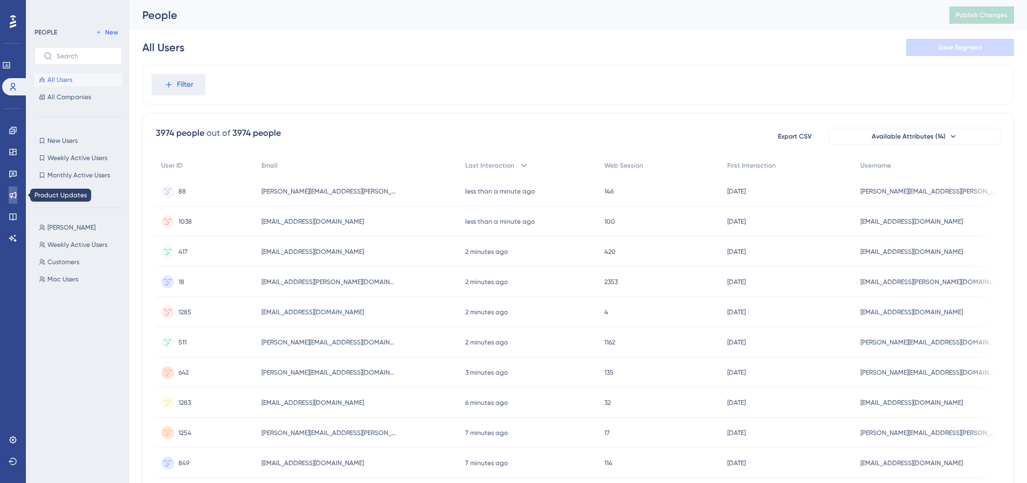
click at [13, 191] on icon at bounding box center [13, 195] width 9 height 9
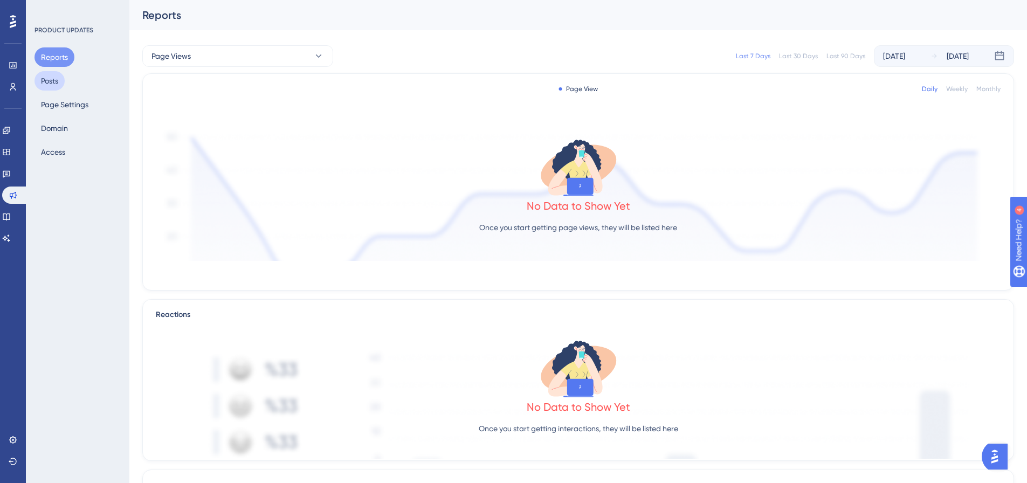
click at [50, 77] on button "Posts" at bounding box center [49, 80] width 30 height 19
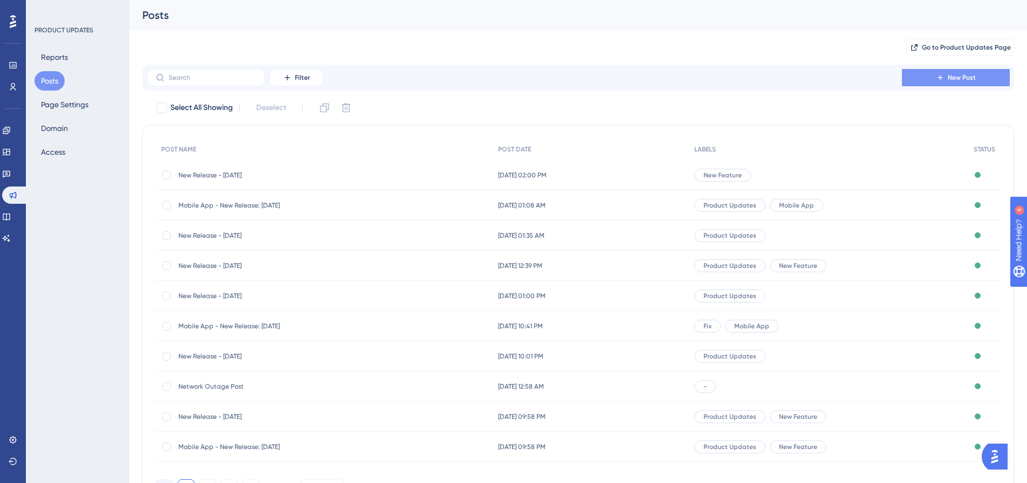
click at [929, 74] on button "New Post" at bounding box center [956, 77] width 108 height 17
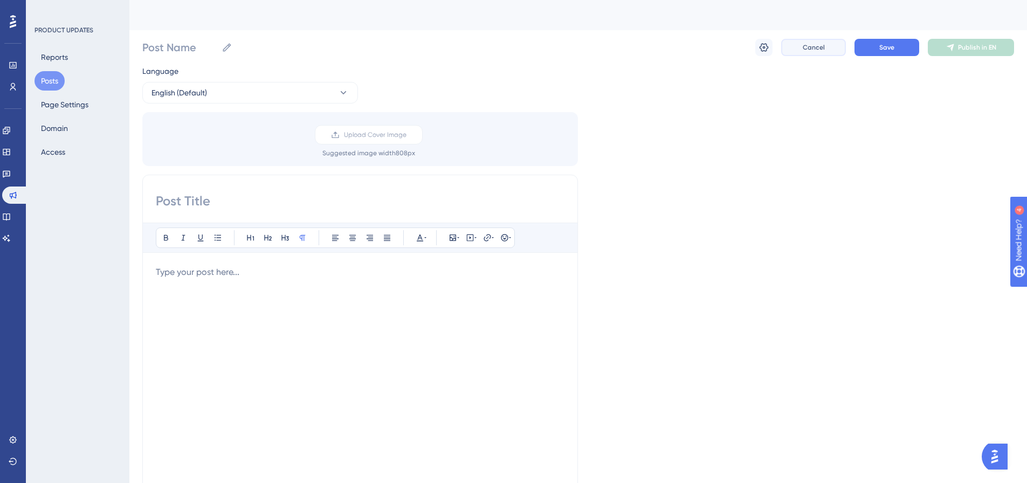
click at [811, 52] on button "Cancel" at bounding box center [813, 47] width 65 height 17
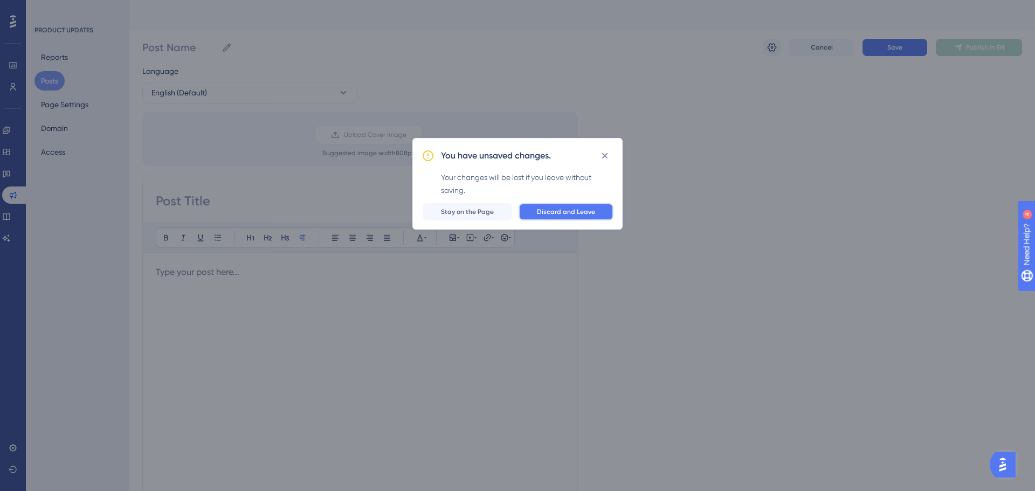
click at [534, 214] on button "Discard and Leave" at bounding box center [566, 211] width 95 height 17
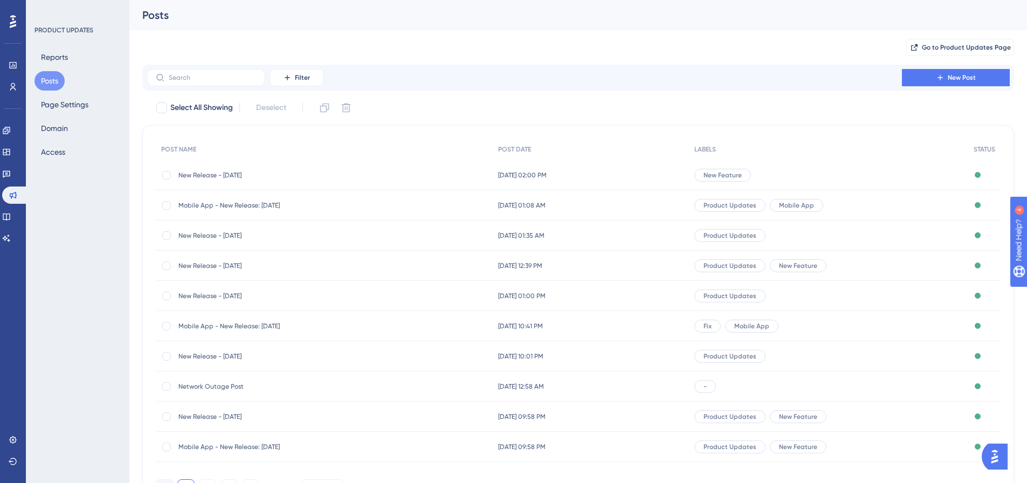
click at [312, 329] on span "Mobile App - New Release: [DATE]" at bounding box center [264, 326] width 172 height 9
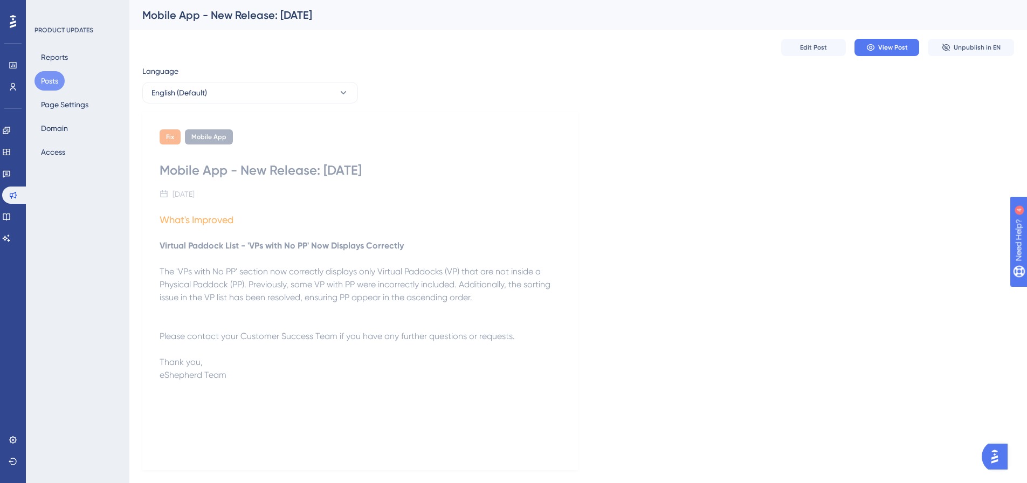
drag, startPoint x: 350, startPoint y: 12, endPoint x: 143, endPoint y: 9, distance: 206.5
click at [143, 9] on div "Mobile App - New Release: [DATE]" at bounding box center [564, 15] width 845 height 15
copy div "Mobile App - New Release: [DATE]"
click at [52, 86] on button "Posts" at bounding box center [49, 80] width 30 height 19
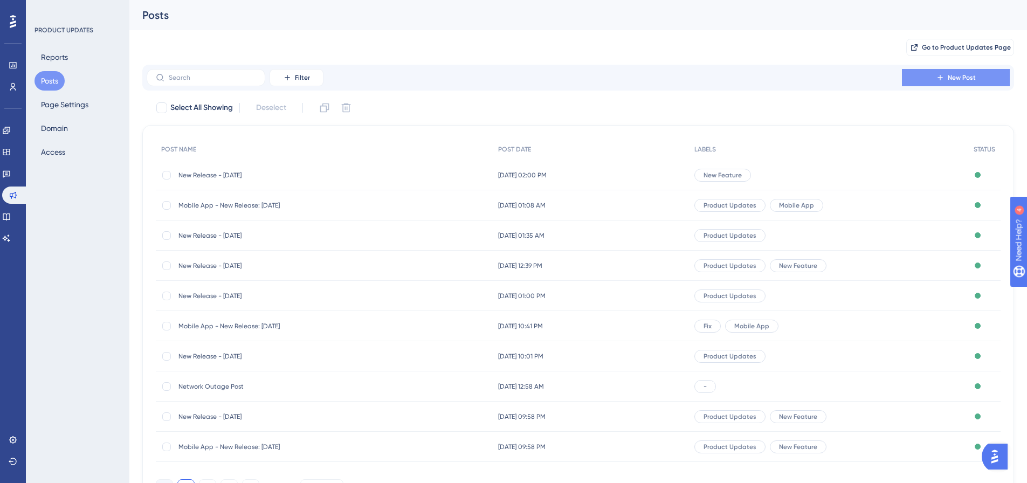
click at [917, 75] on button "New Post" at bounding box center [956, 77] width 108 height 17
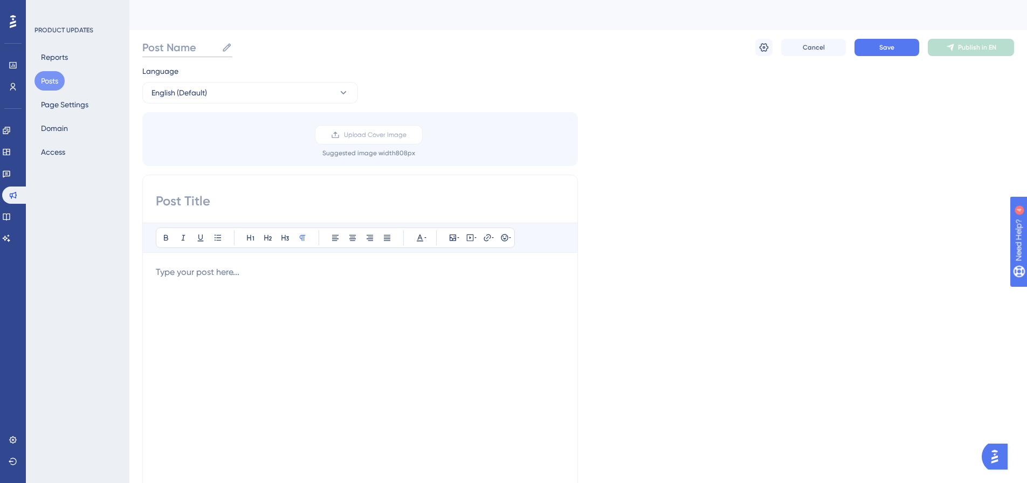
click at [178, 43] on input "Post Name" at bounding box center [179, 47] width 75 height 15
paste input "Mobile App - New Release: [DATE]"
click at [285, 49] on input "Mobile App - New Release: [DATE]" at bounding box center [254, 47] width 224 height 15
type input "Mobile App - New Release: [DATE]"
click at [664, 196] on div "Language English (Default) Upload Cover Image Suggested image width 808 px Bold…" at bounding box center [578, 321] width 872 height 512
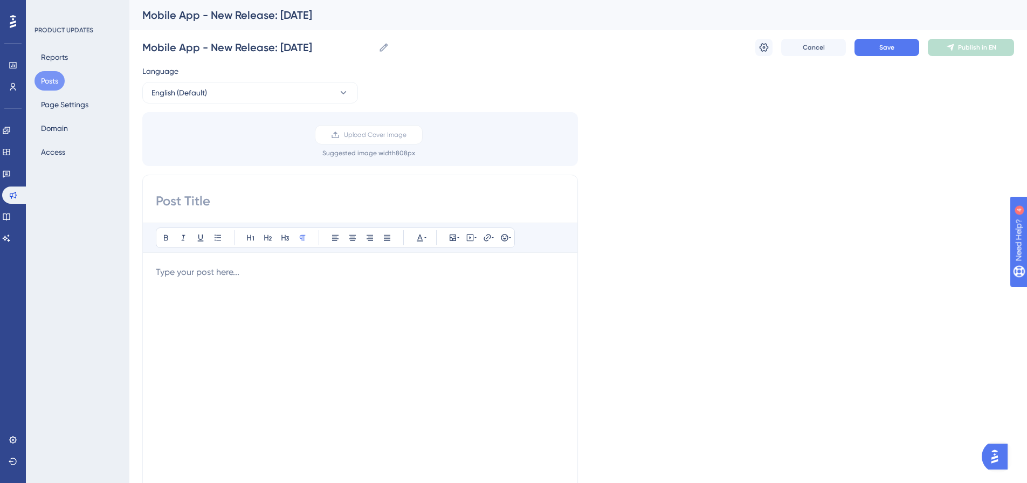
click at [314, 205] on input at bounding box center [360, 200] width 409 height 17
click at [271, 47] on input "Mobile App - New Release: [DATE]" at bounding box center [258, 47] width 232 height 15
click at [244, 196] on input at bounding box center [360, 200] width 409 height 17
click at [323, 209] on input at bounding box center [360, 200] width 409 height 17
paste input "Mobile App - New Release: [DATE]"
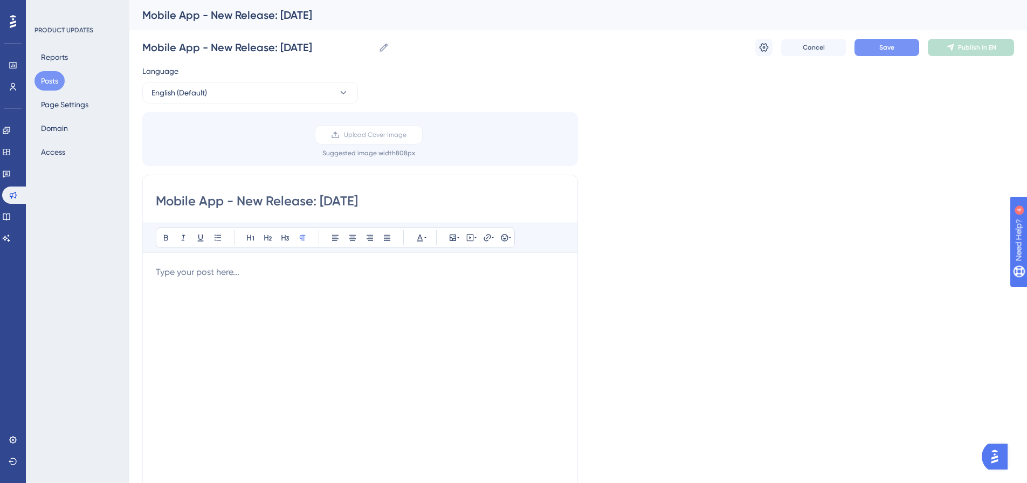
type input "Mobile App - New Release: [DATE]"
click at [880, 52] on button "Save" at bounding box center [886, 47] width 65 height 17
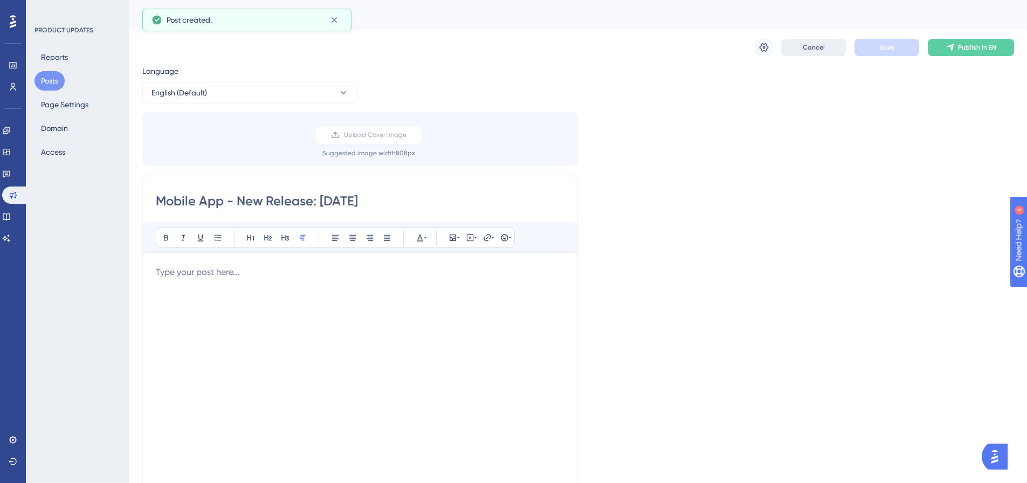
click at [812, 54] on button "Cancel" at bounding box center [813, 47] width 65 height 17
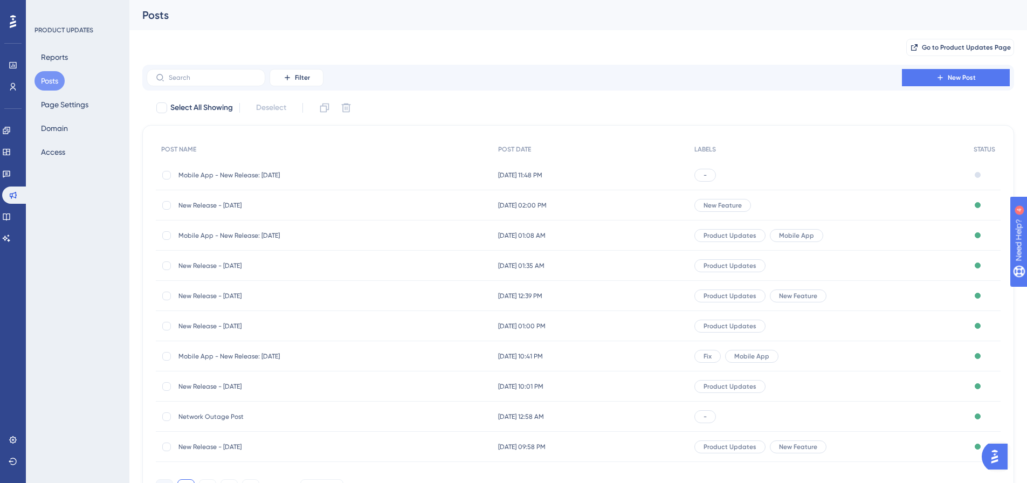
click at [307, 175] on span "Mobile App - New Release: [DATE]" at bounding box center [264, 175] width 172 height 9
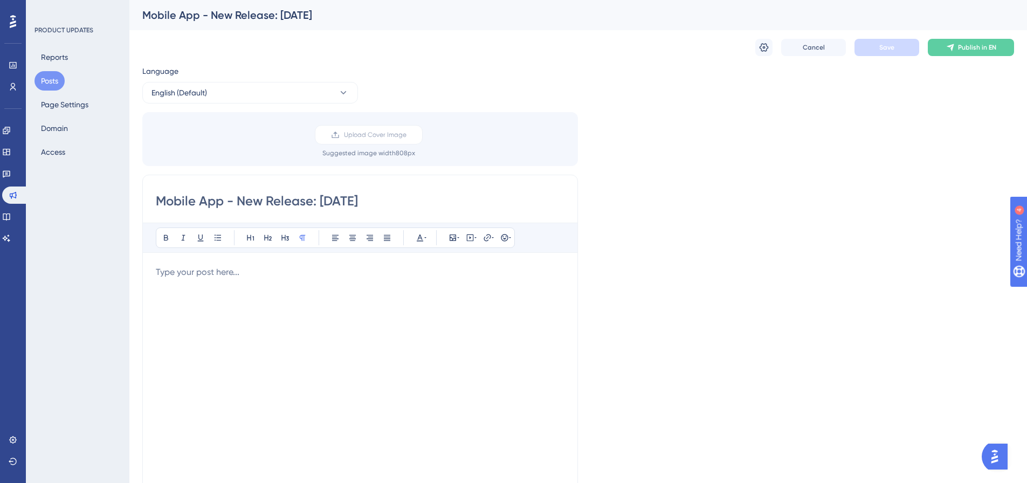
click at [300, 354] on div at bounding box center [360, 384] width 409 height 237
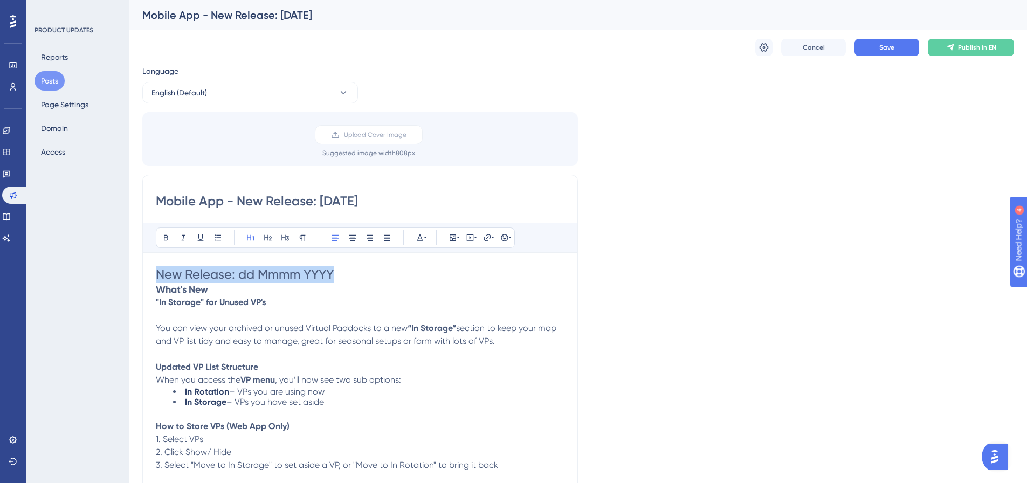
drag, startPoint x: 340, startPoint y: 274, endPoint x: 78, endPoint y: 261, distance: 262.3
click at [129, 261] on div "Performance Users Engagement Widgets Feedback Product Updates Knowledge Base AI…" at bounding box center [578, 428] width 898 height 857
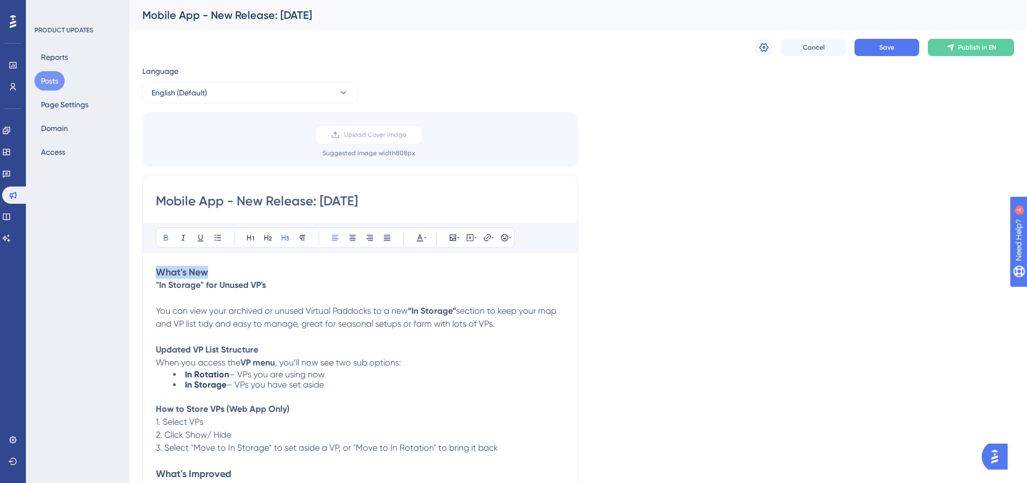
drag, startPoint x: 210, startPoint y: 272, endPoint x: 94, endPoint y: 266, distance: 116.0
click at [129, 266] on div "Performance Users Engagement Widgets Feedback Product Updates Knowledge Base AI…" at bounding box center [578, 420] width 898 height 840
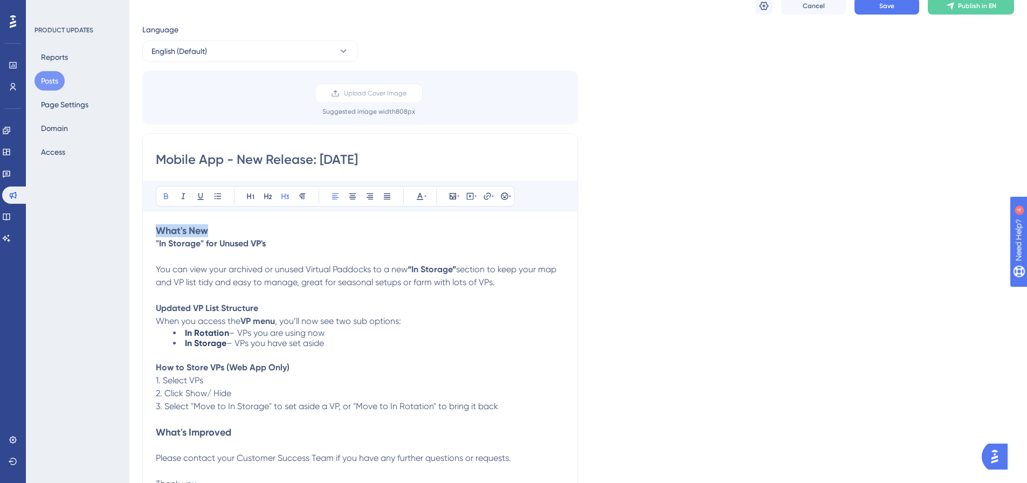
scroll to position [54, 0]
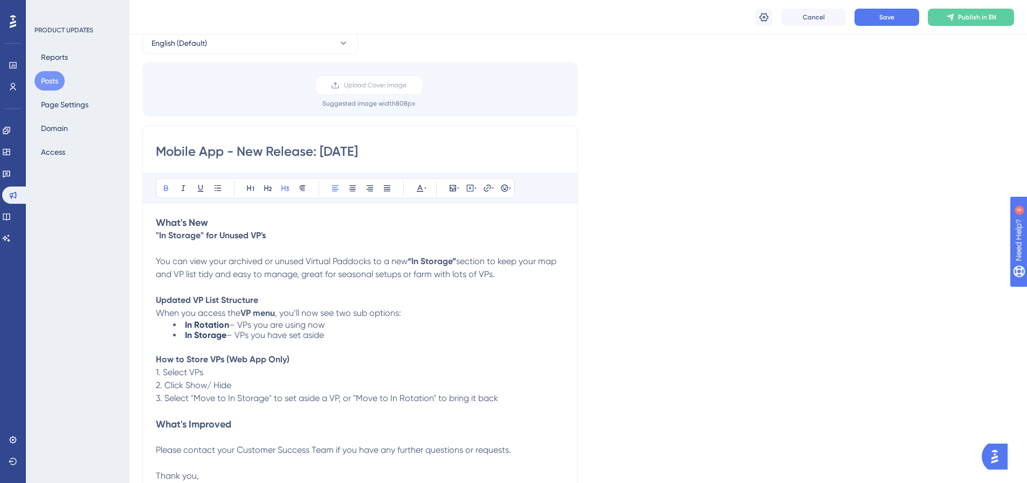
click at [310, 354] on p "How to Store VPs (Web App Only)" at bounding box center [360, 359] width 409 height 13
drag, startPoint x: 357, startPoint y: 340, endPoint x: 519, endPoint y: 394, distance: 171.1
click at [519, 394] on div "What's New "In Storage" for Unused VP's You can view your archived or unused Vi…" at bounding box center [360, 355] width 409 height 279
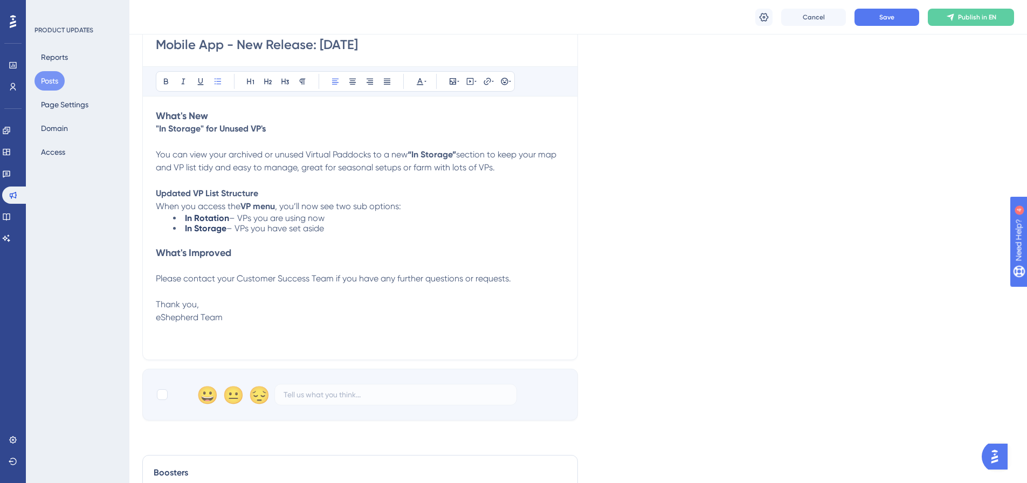
scroll to position [108, 0]
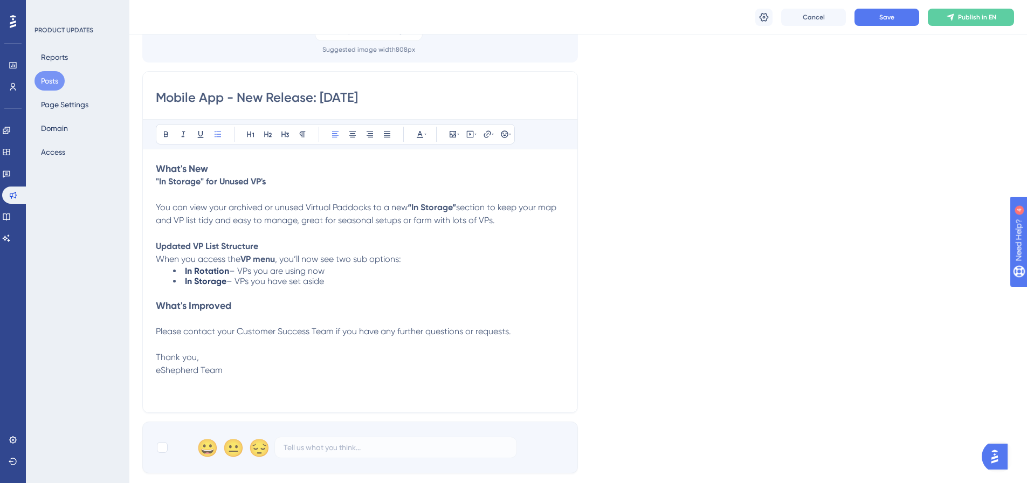
click at [352, 280] on li "In Storage – VPs you have set aside" at bounding box center [368, 281] width 391 height 10
click at [307, 300] on h3 "What's Improved" at bounding box center [360, 305] width 409 height 13
click at [270, 300] on h3 at bounding box center [360, 305] width 409 height 13
click at [339, 287] on p at bounding box center [360, 292] width 409 height 13
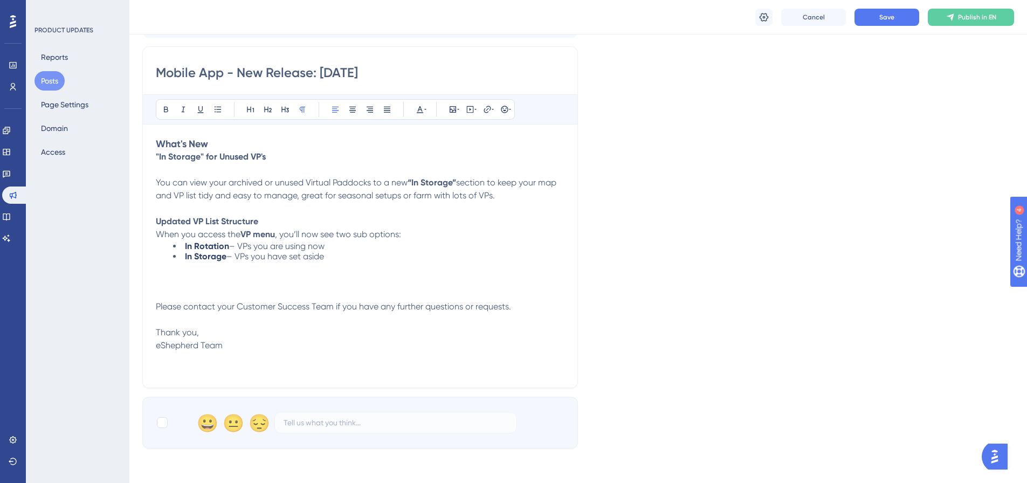
scroll to position [54, 0]
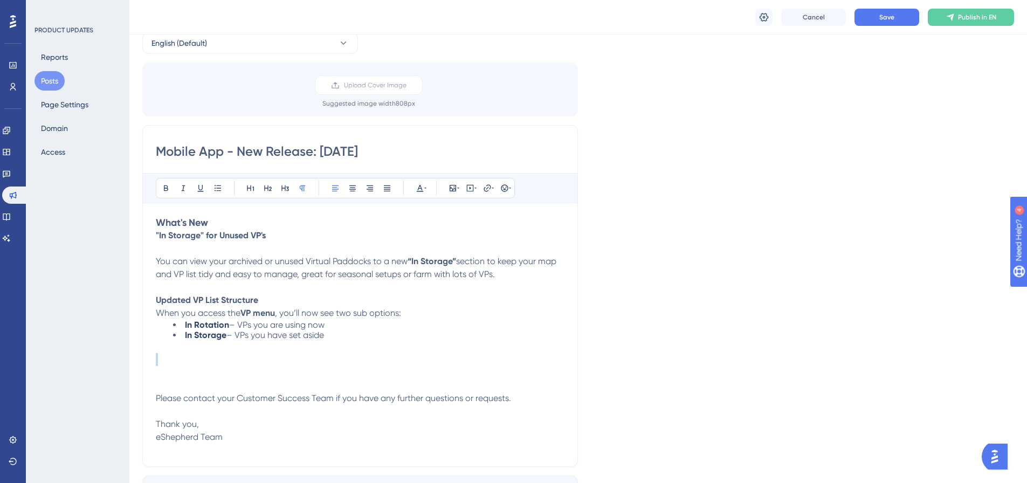
drag, startPoint x: 232, startPoint y: 353, endPoint x: 225, endPoint y: 357, distance: 8.2
click at [225, 358] on div "What's New "In Storage" for Unused VP's You can view your archived or unused Vi…" at bounding box center [360, 334] width 409 height 237
click at [224, 362] on p at bounding box center [360, 359] width 409 height 13
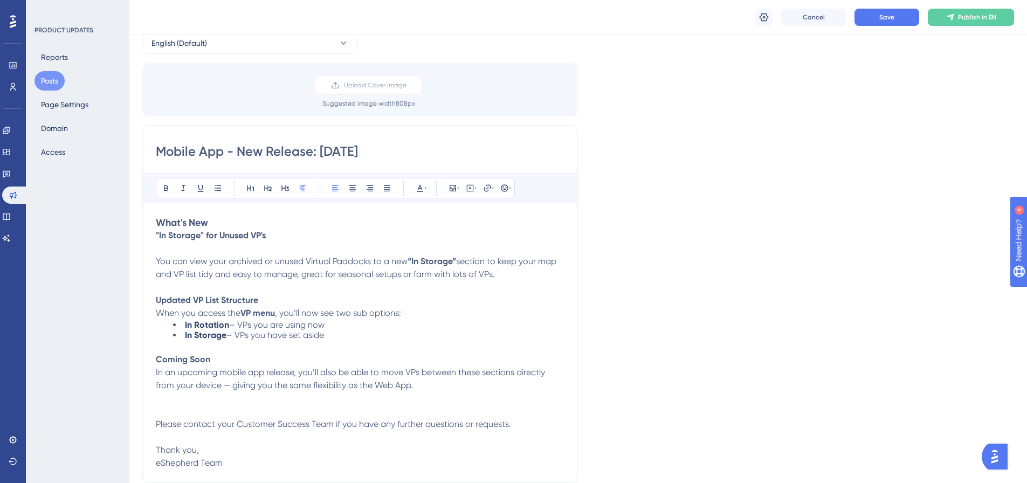
click at [232, 387] on span "In an upcoming mobile app release, you’ll also be able to move VPs between thes…" at bounding box center [351, 378] width 391 height 23
click at [878, 9] on button "Save" at bounding box center [886, 17] width 65 height 17
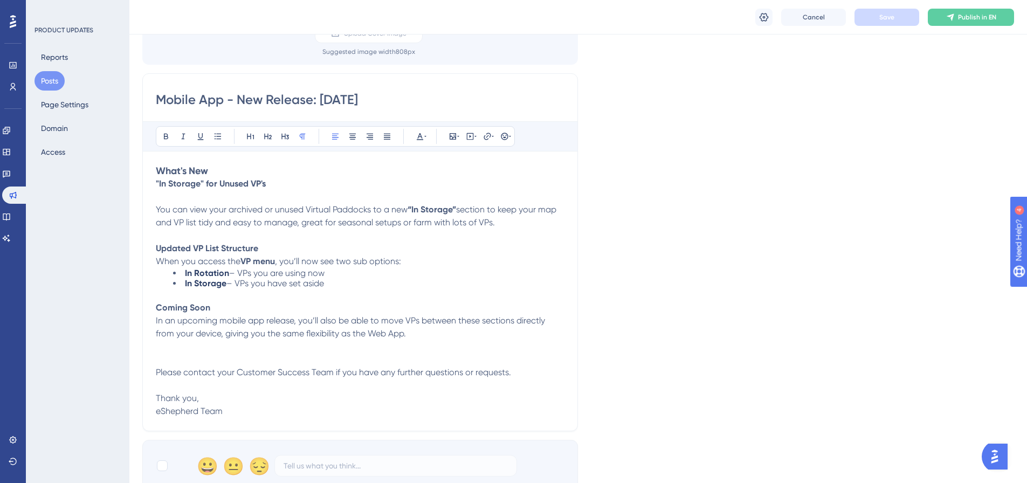
scroll to position [162, 0]
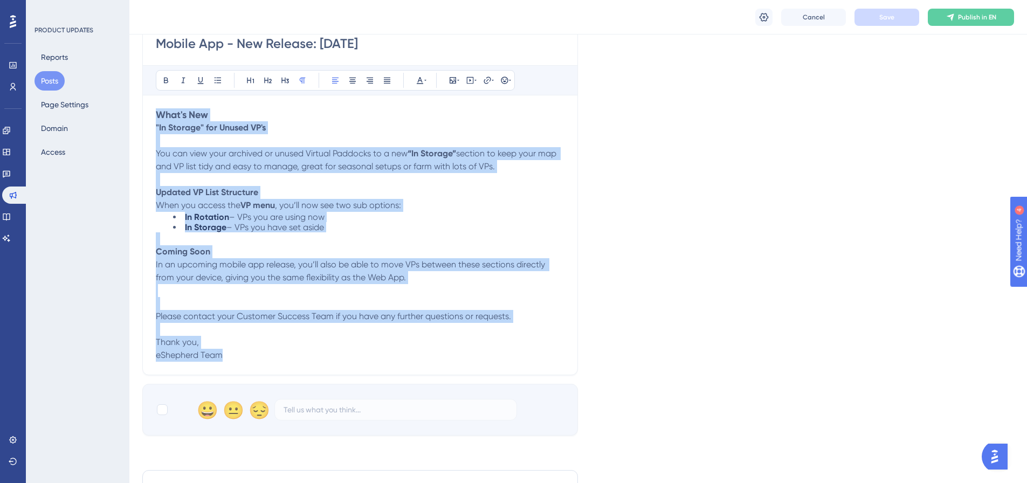
drag, startPoint x: 243, startPoint y: 354, endPoint x: 196, endPoint y: 121, distance: 237.5
click at [129, 97] on div "Performance Users Engagement Widgets Feedback Product Updates Knowledge Base AI…" at bounding box center [578, 247] width 898 height 818
copy div "What's New "In Storage" for Unused VP's You can view your archived or unused Vi…"
click at [276, 216] on span "– VPs you are using now" at bounding box center [276, 217] width 95 height 10
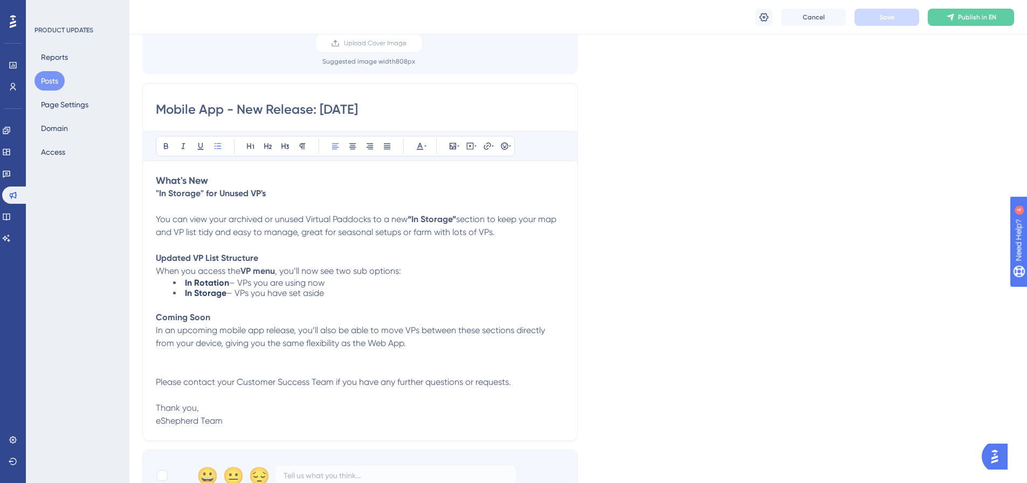
scroll to position [54, 0]
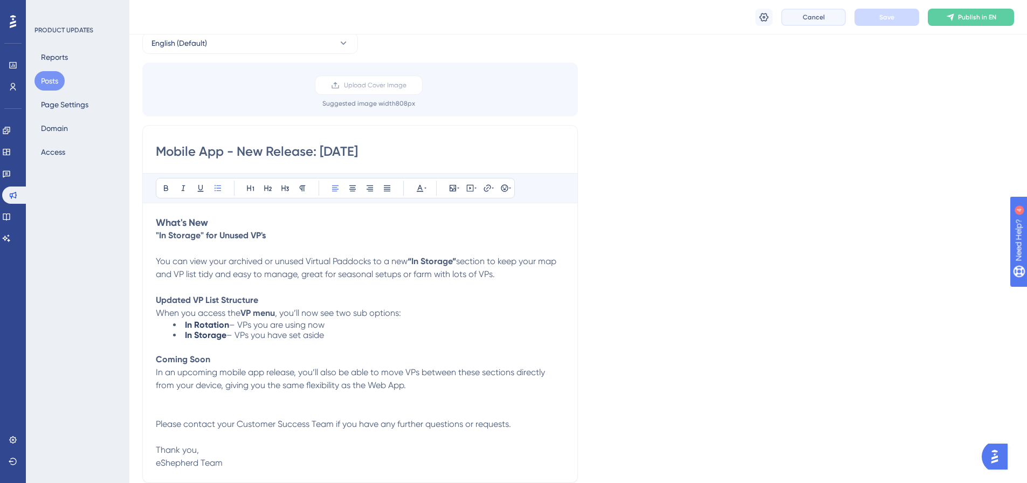
click at [830, 21] on button "Cancel" at bounding box center [813, 17] width 65 height 17
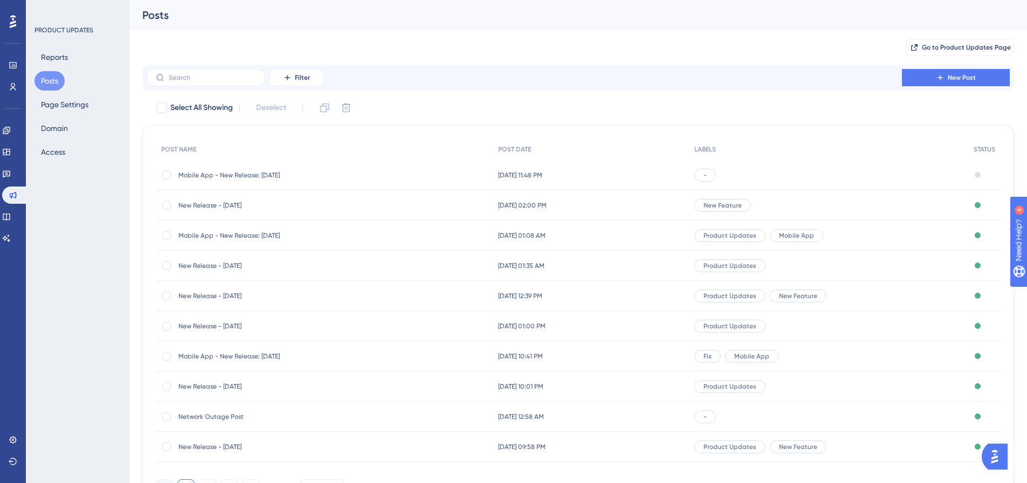
click at [273, 198] on div "New Release - [DATE] New Release - [DATE]" at bounding box center [264, 205] width 172 height 30
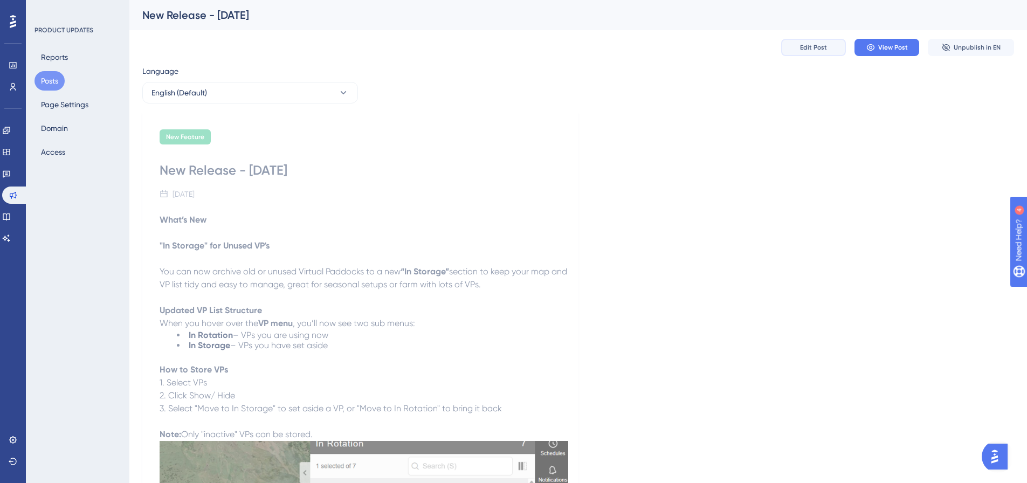
click at [829, 44] on button "Edit Post" at bounding box center [813, 47] width 65 height 17
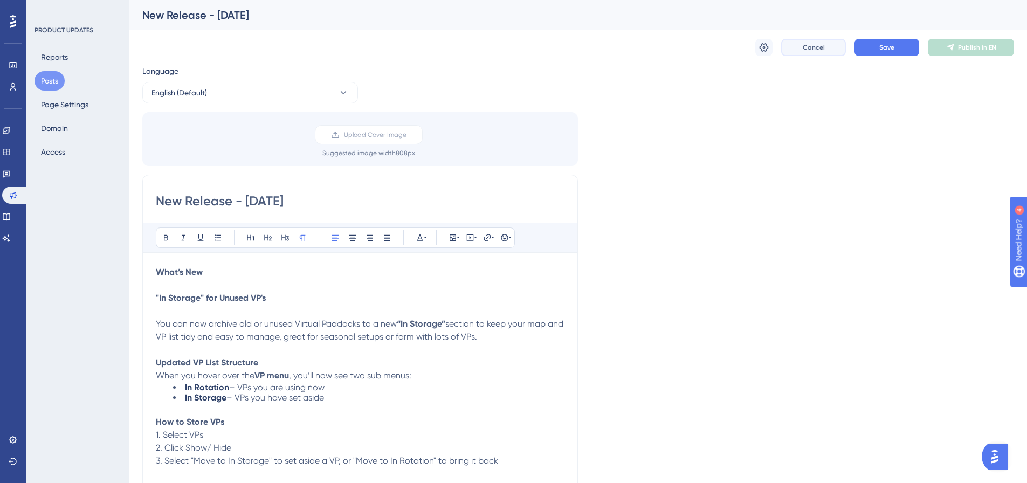
click at [826, 47] on button "Cancel" at bounding box center [813, 47] width 65 height 17
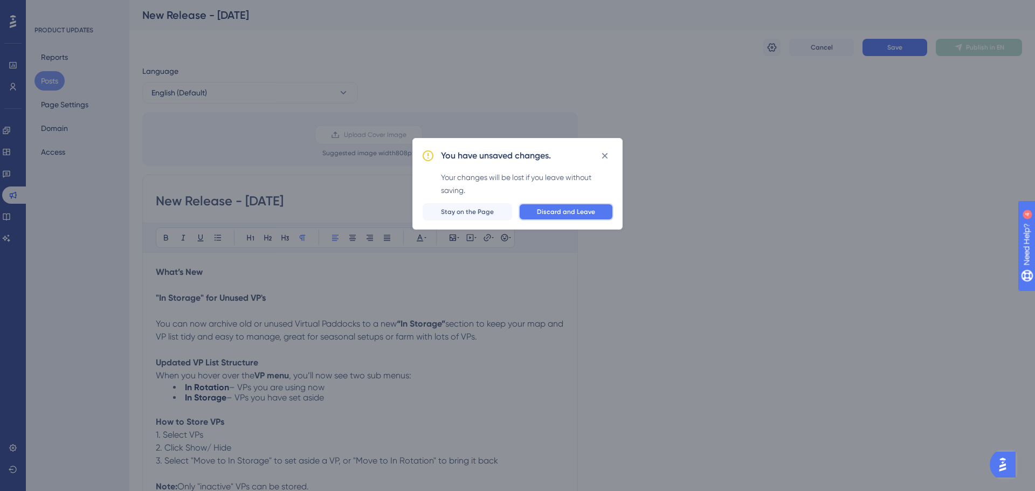
click at [536, 215] on button "Discard and Leave" at bounding box center [566, 211] width 95 height 17
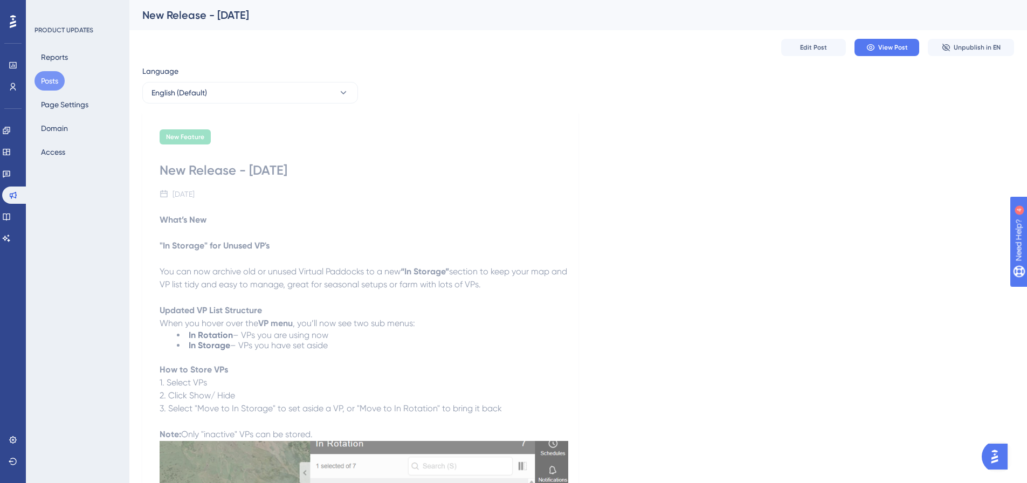
click at [50, 82] on button "Posts" at bounding box center [49, 80] width 30 height 19
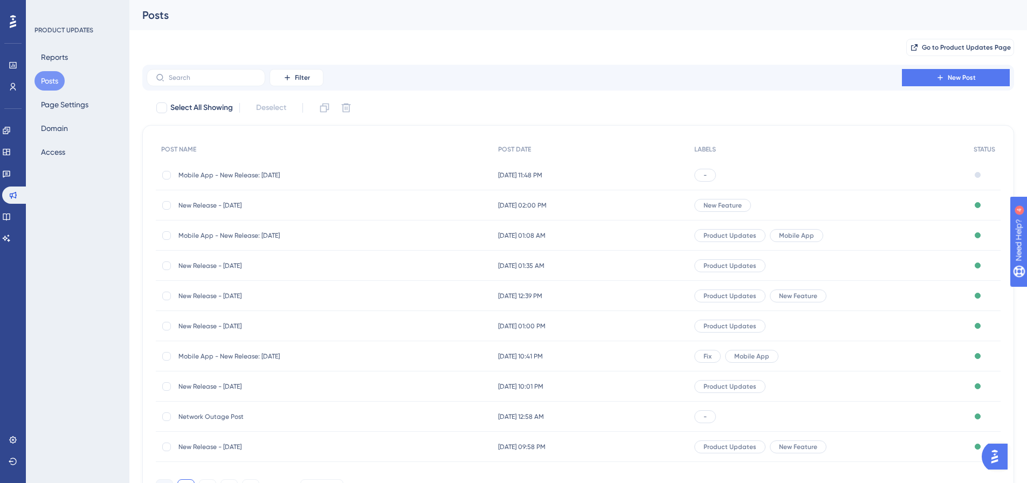
click at [269, 175] on span "Mobile App - New Release: [DATE]" at bounding box center [264, 175] width 172 height 9
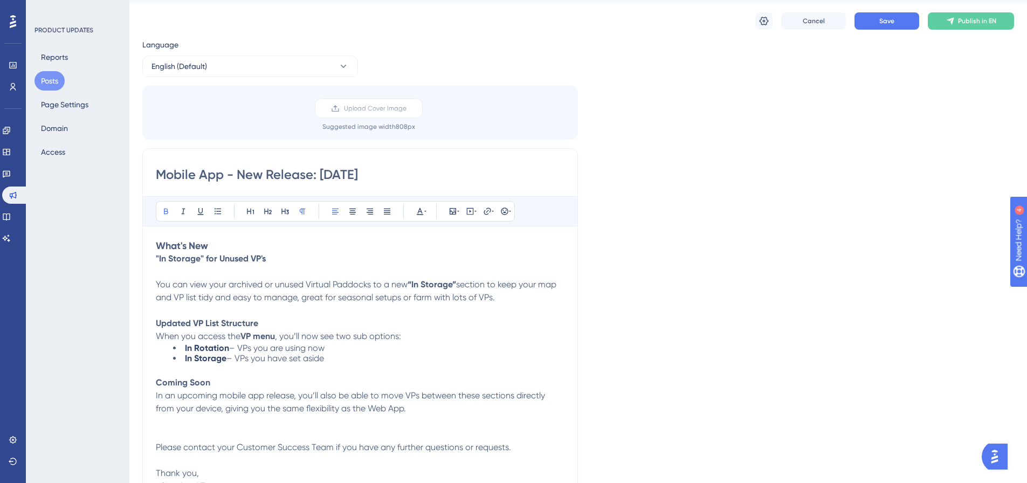
click at [198, 263] on strong ""In Storage" for Unused VP's" at bounding box center [211, 258] width 110 height 10
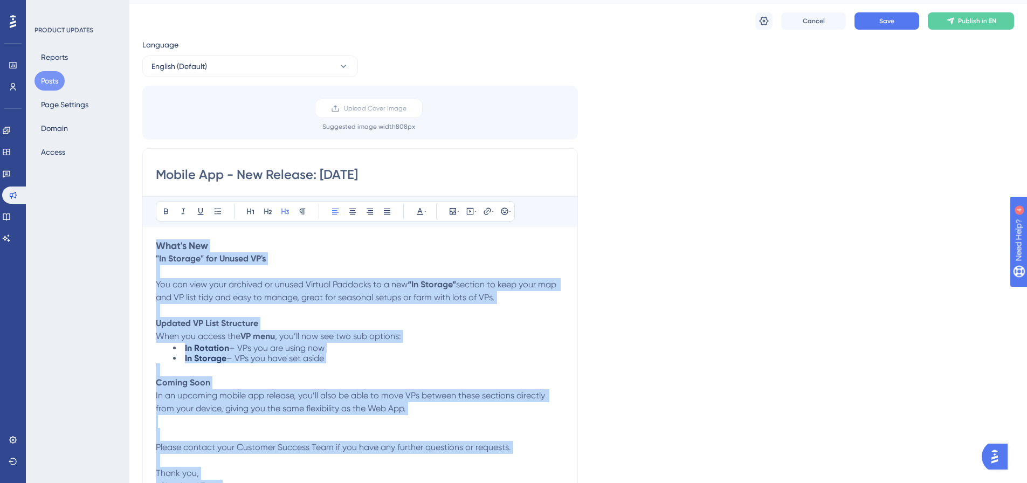
copy div "What's New "In Storage" for Unused VP's You can view your archived or unused Vi…"
drag, startPoint x: 399, startPoint y: 363, endPoint x: 379, endPoint y: 365, distance: 20.0
click at [399, 363] on p at bounding box center [360, 369] width 409 height 13
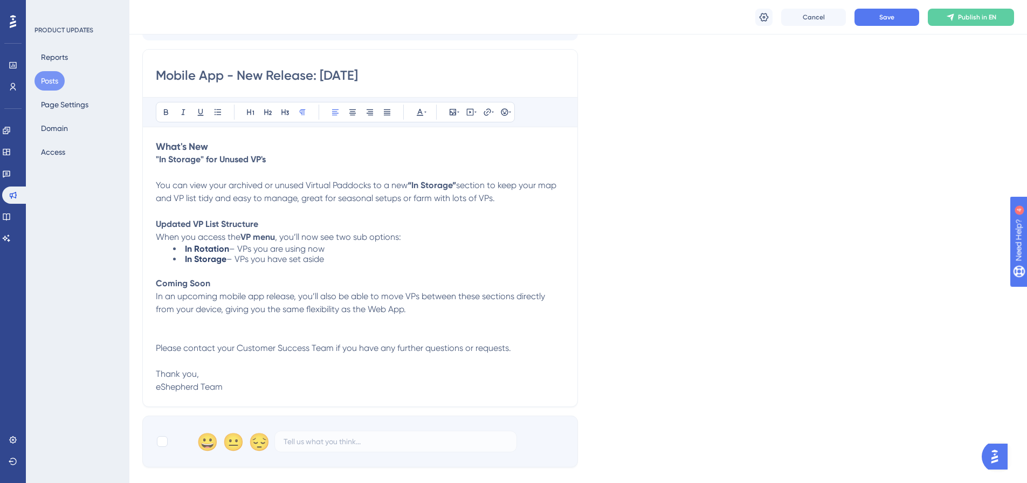
scroll to position [134, 0]
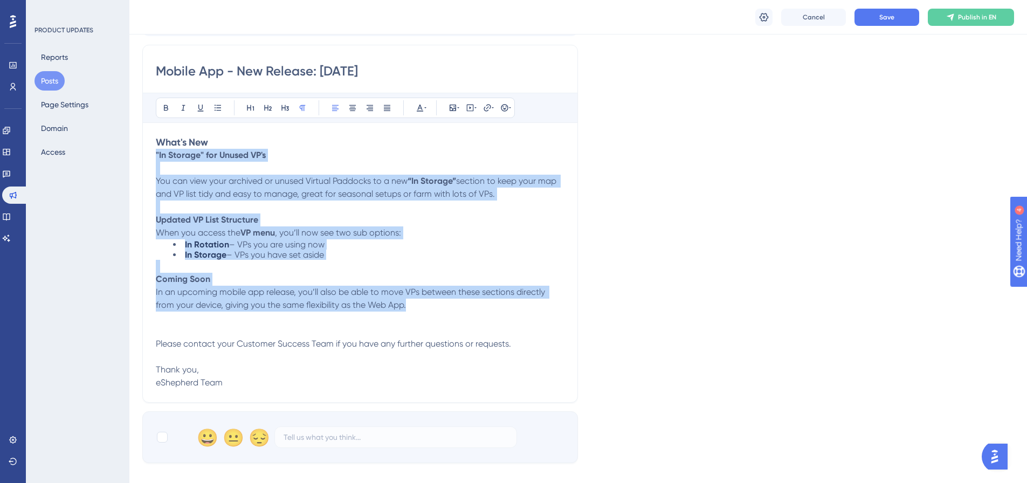
drag, startPoint x: 417, startPoint y: 308, endPoint x: 155, endPoint y: 154, distance: 303.2
click at [155, 154] on div "Mobile App - New Release: [DATE] Bold Italic Underline Bullet Point Heading 1 H…" at bounding box center [360, 224] width 436 height 358
copy div ""In Storage" for Unused VP's You can view your archived or unused Virtual Paddo…"
click at [394, 218] on p "Updated VP List Structure" at bounding box center [360, 219] width 409 height 13
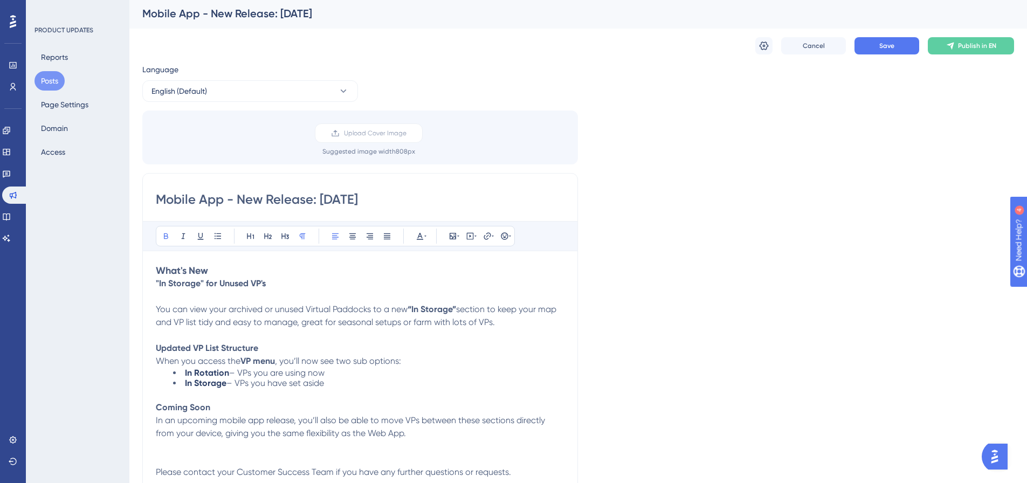
scroll to position [0, 0]
click at [874, 51] on button "Save" at bounding box center [886, 47] width 65 height 17
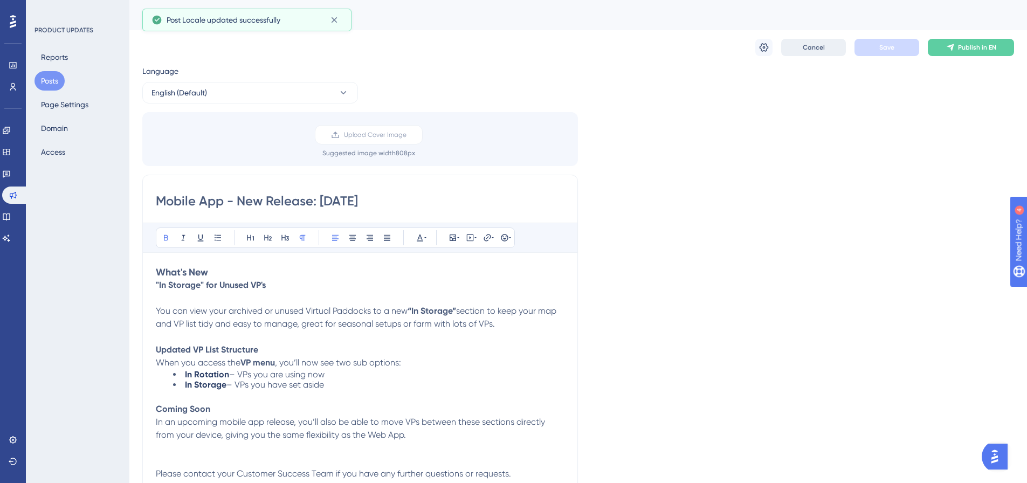
click at [799, 49] on button "Cancel" at bounding box center [813, 47] width 65 height 17
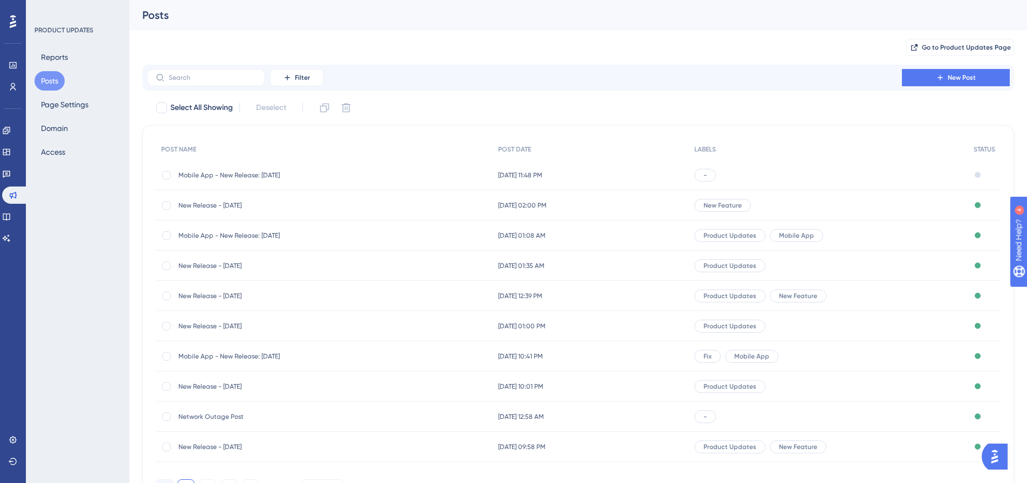
click at [338, 210] on div "New Release - [DATE] New Release - [DATE]" at bounding box center [264, 205] width 172 height 30
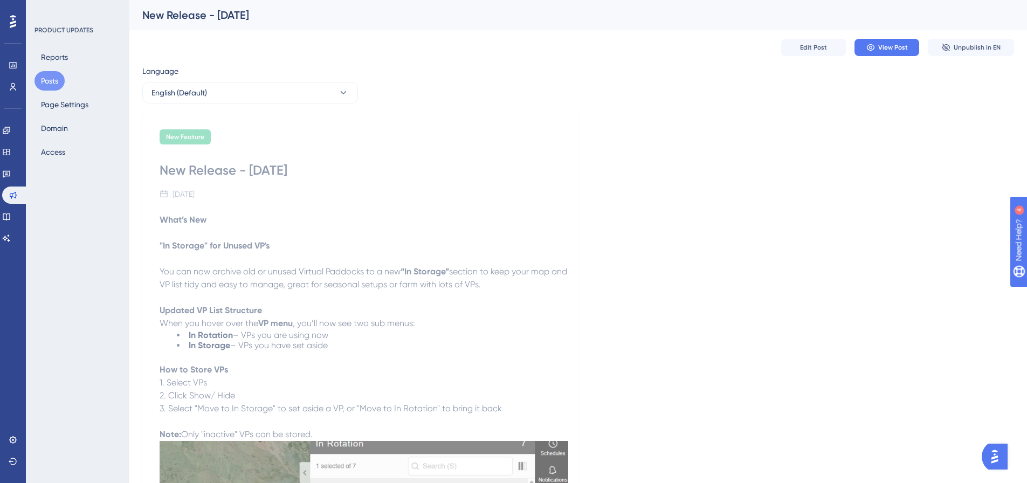
click at [42, 83] on button "Posts" at bounding box center [49, 80] width 30 height 19
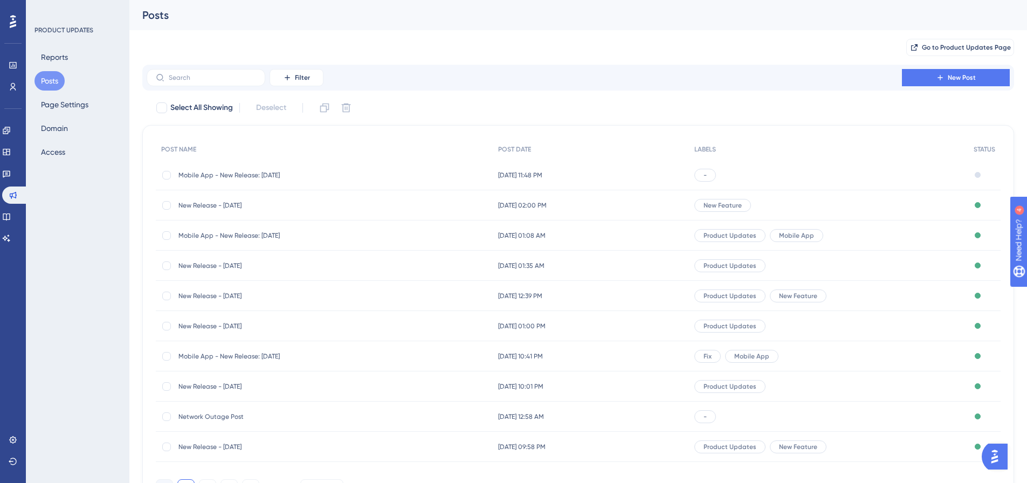
click at [353, 173] on div "Mobile App - New Release: [DATE] Mobile App - New Release: [DATE]" at bounding box center [324, 175] width 337 height 30
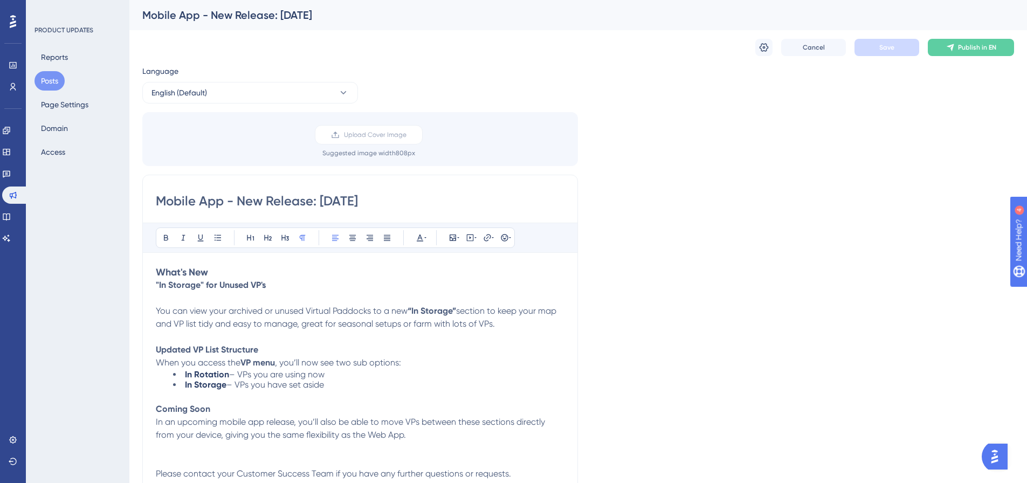
scroll to position [26, 0]
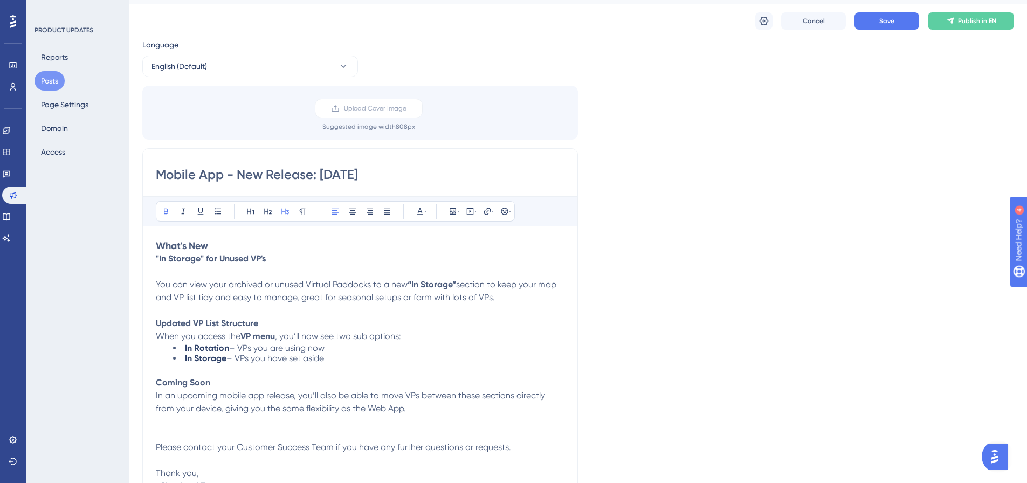
click at [300, 307] on p at bounding box center [360, 310] width 409 height 13
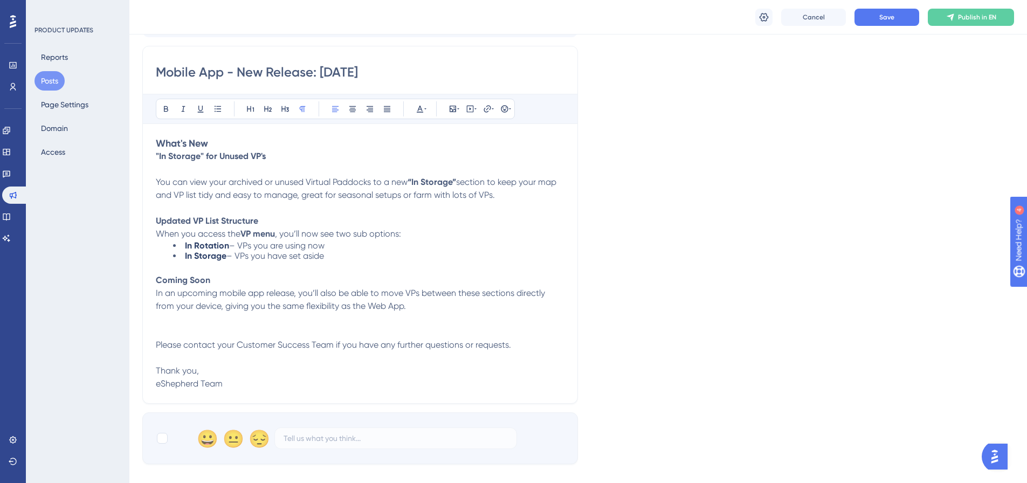
scroll to position [134, 0]
click at [375, 260] on p at bounding box center [360, 266] width 409 height 13
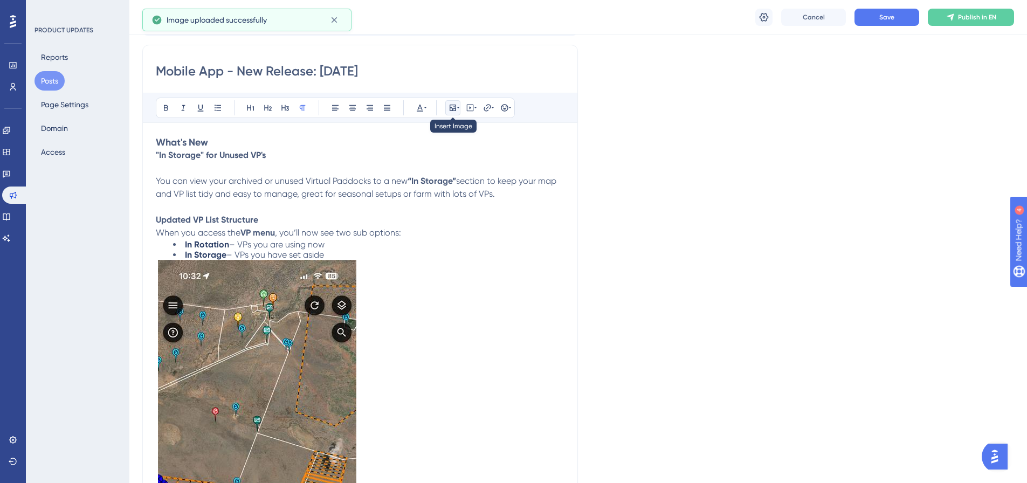
click at [455, 107] on icon at bounding box center [452, 107] width 9 height 9
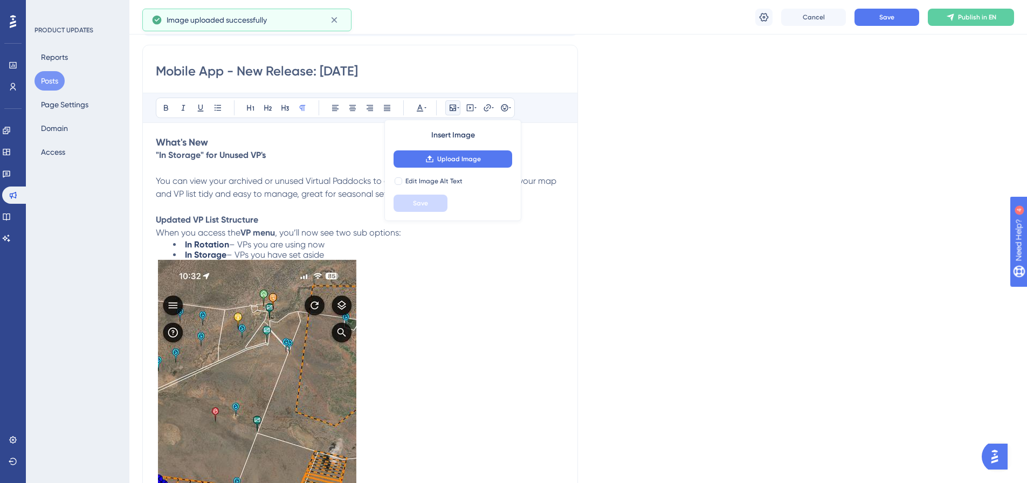
click at [457, 313] on p at bounding box center [360, 477] width 409 height 435
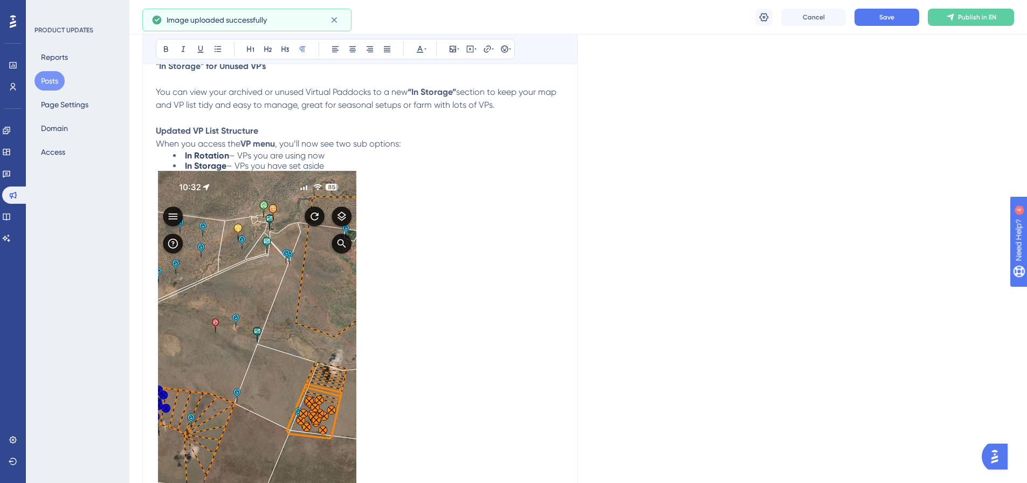
scroll to position [350, 0]
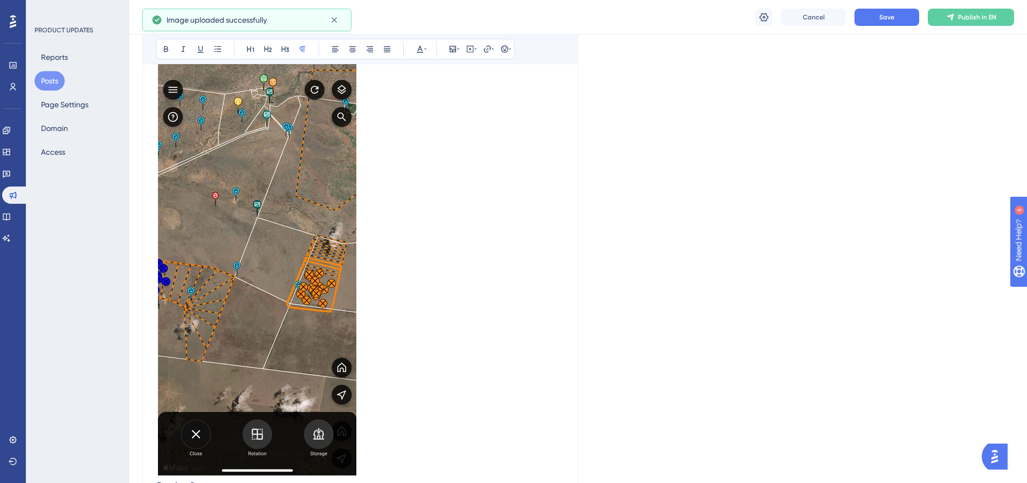
click at [323, 279] on img at bounding box center [257, 259] width 198 height 431
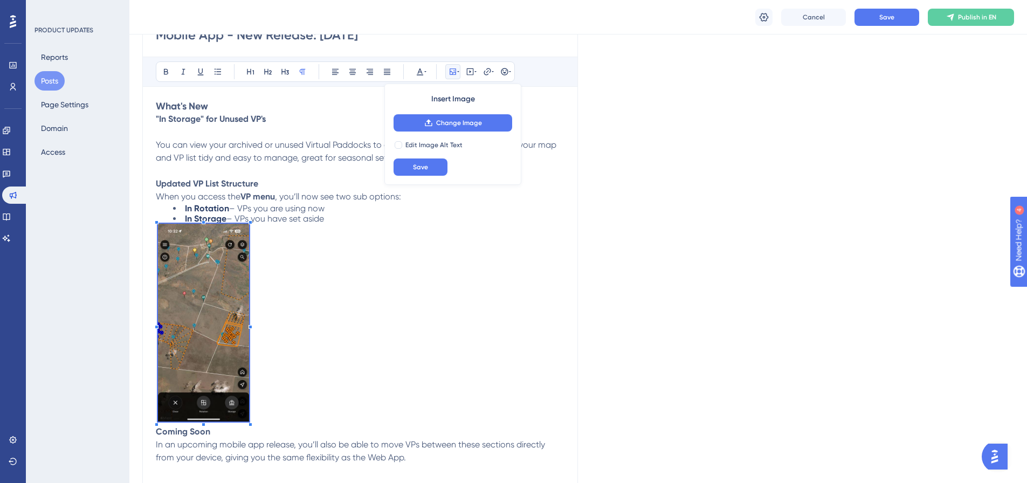
scroll to position [168, 0]
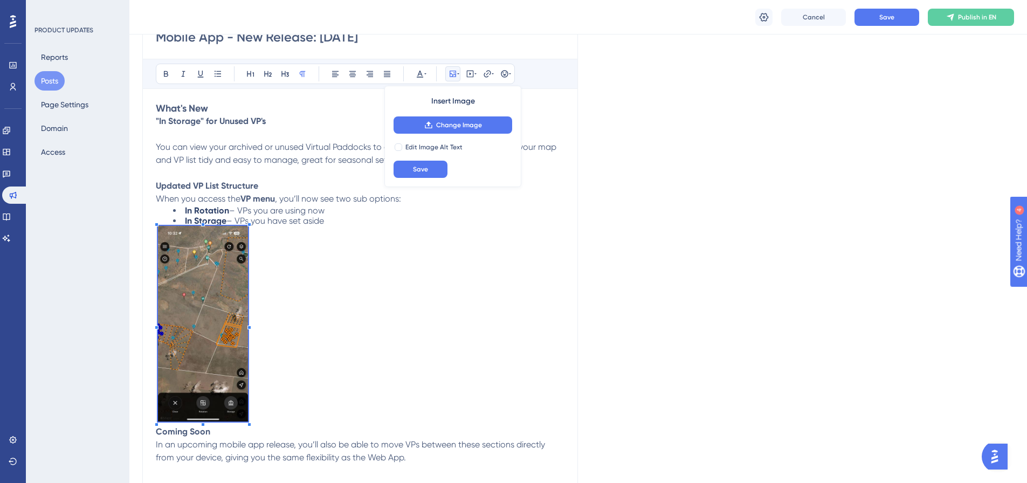
click at [249, 374] on p at bounding box center [360, 325] width 409 height 199
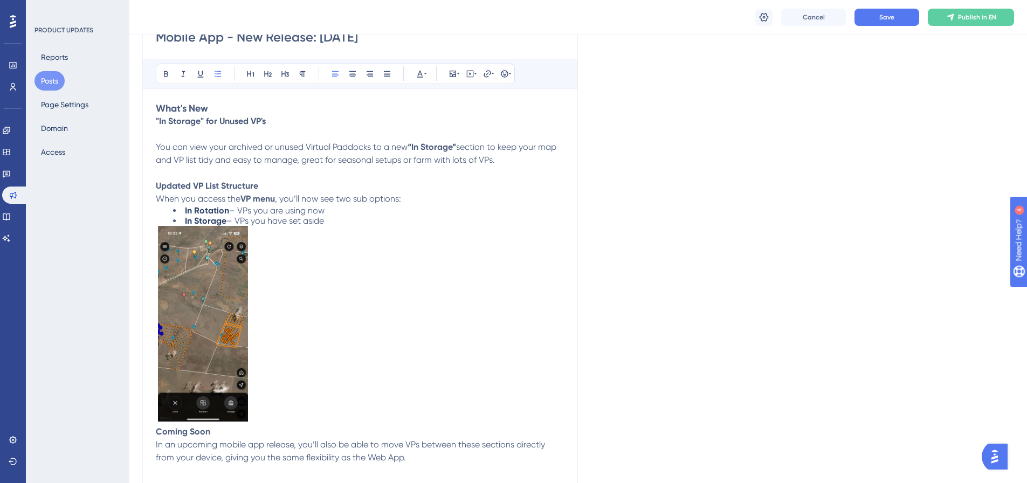
click at [356, 217] on li "In Storage – VPs you have set aside" at bounding box center [368, 221] width 391 height 10
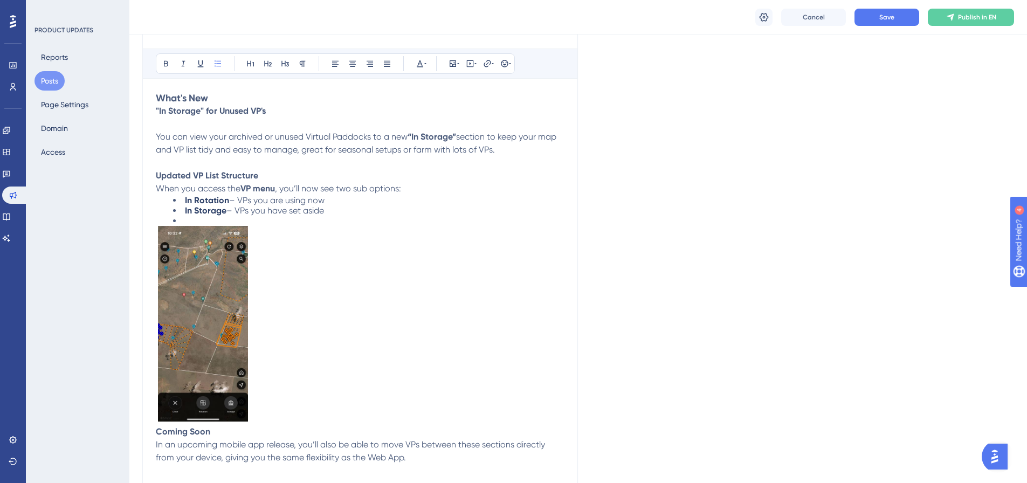
scroll to position [181, 0]
click at [155, 431] on div "Mobile App - New Release: [DATE] Bold Italic Underline Bullet Point Heading 1 H…" at bounding box center [360, 276] width 436 height 557
click at [156, 431] on strong "Coming Soon" at bounding box center [183, 431] width 54 height 10
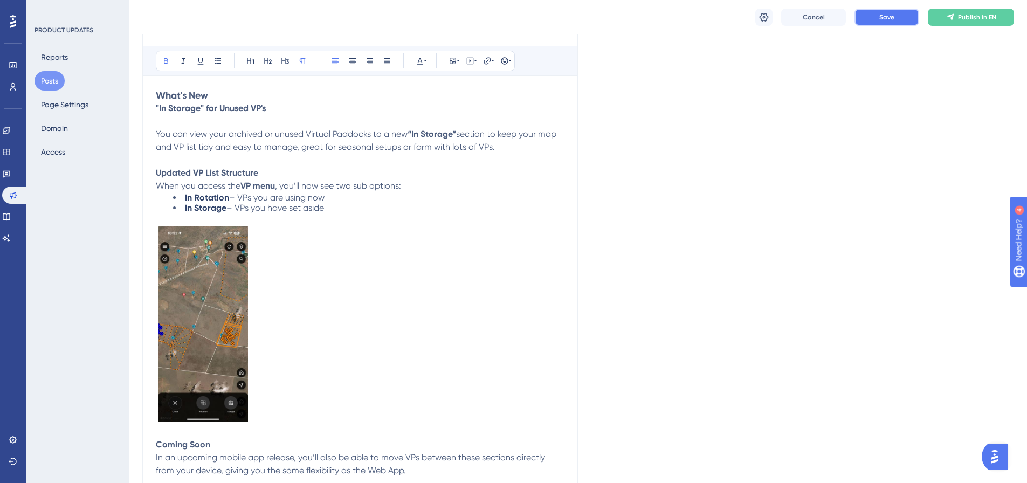
click at [888, 21] on span "Save" at bounding box center [886, 17] width 15 height 9
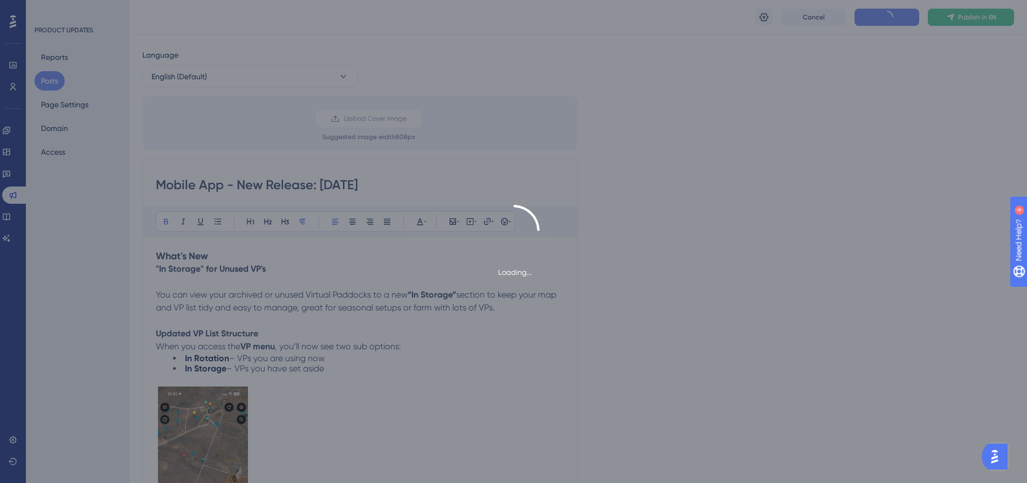
scroll to position [0, 0]
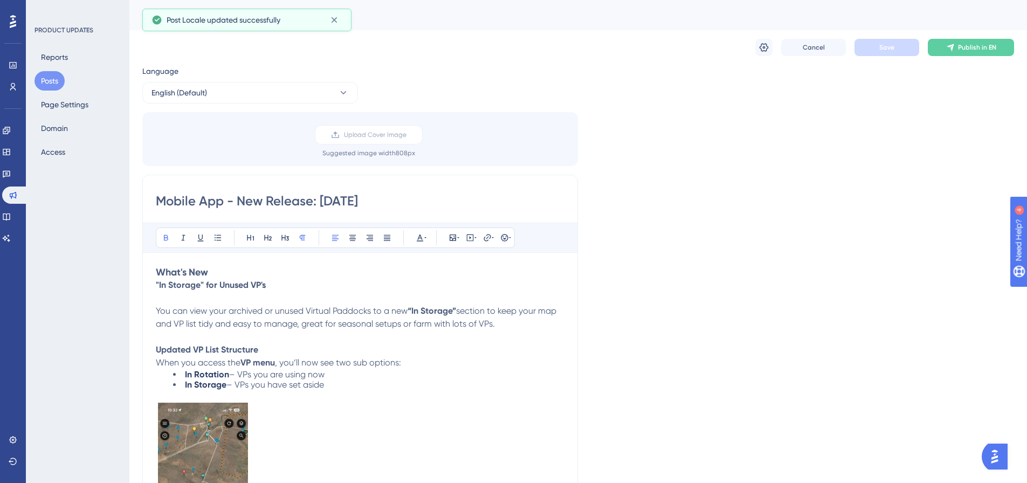
click at [333, 200] on input "Mobile App - New Release: [DATE]" at bounding box center [360, 200] width 409 height 17
click at [328, 201] on input "Mobile App - New Release: [DATE]" at bounding box center [360, 200] width 409 height 17
click at [814, 45] on span "Cancel" at bounding box center [814, 47] width 22 height 9
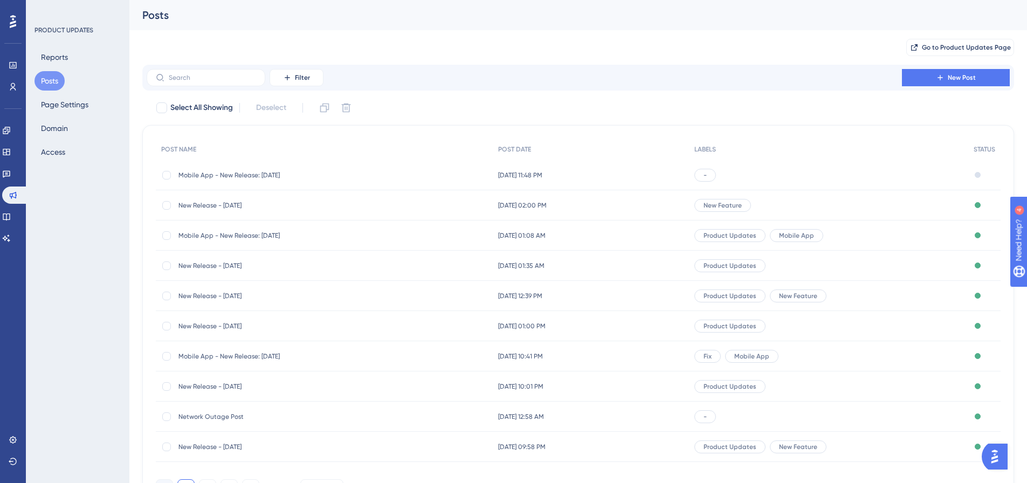
click at [385, 182] on div "Mobile App - New Release: [DATE] Mobile App - New Release: [DATE]" at bounding box center [324, 175] width 337 height 30
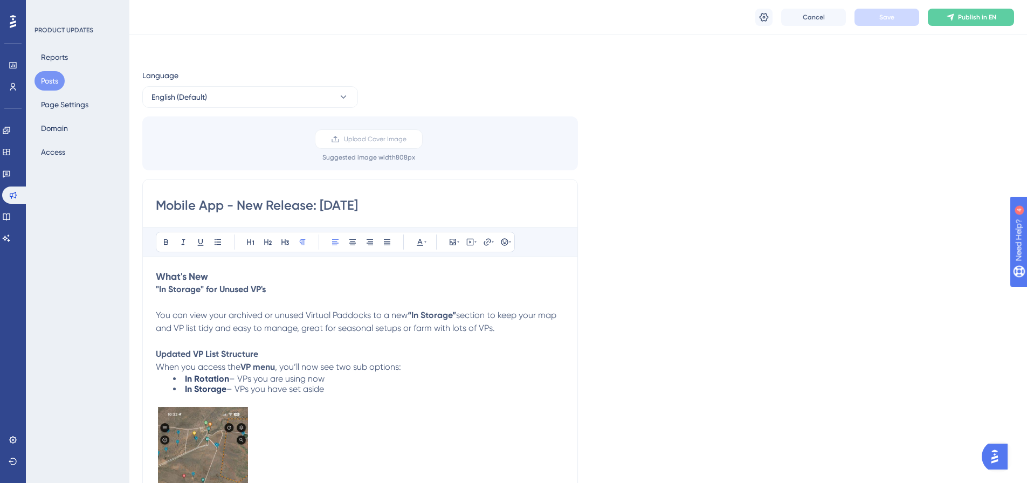
scroll to position [52, 0]
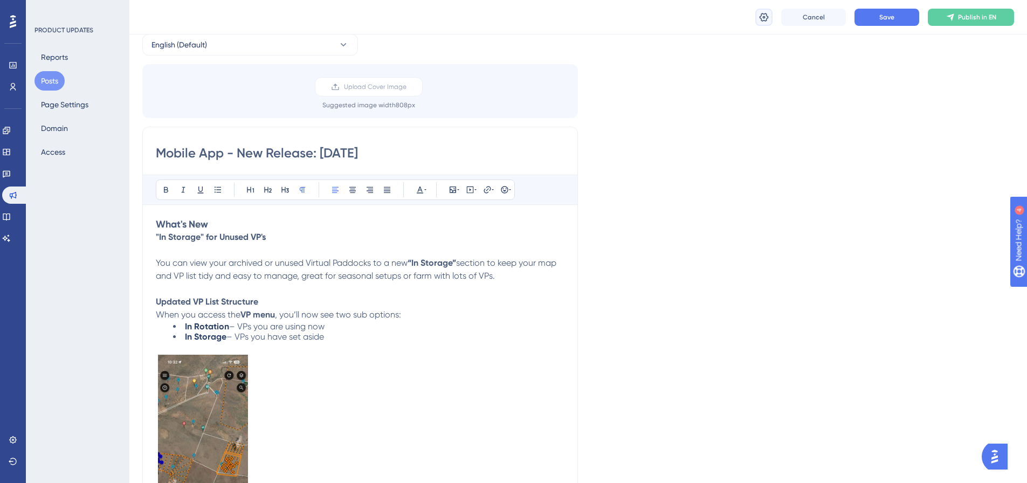
click at [761, 14] on icon at bounding box center [763, 17] width 11 height 11
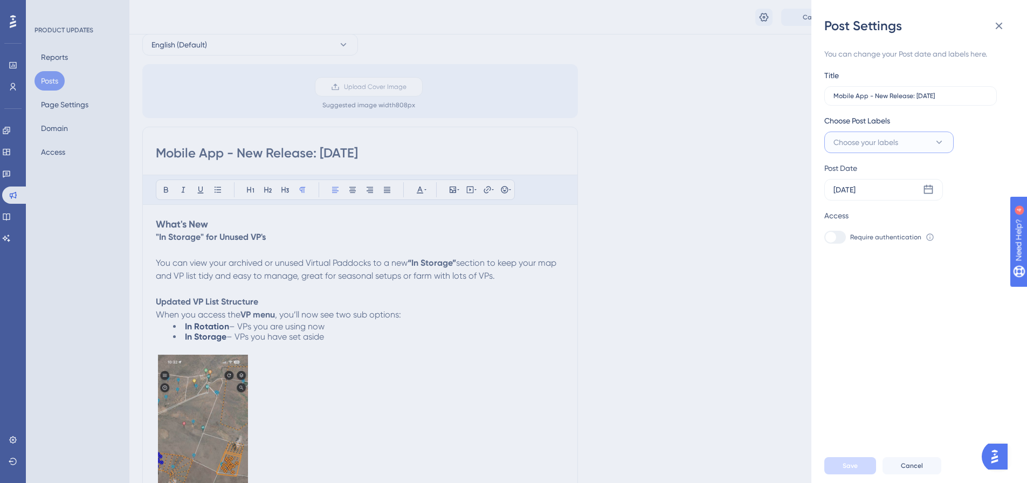
click at [876, 149] on button "Choose your labels" at bounding box center [888, 143] width 129 height 22
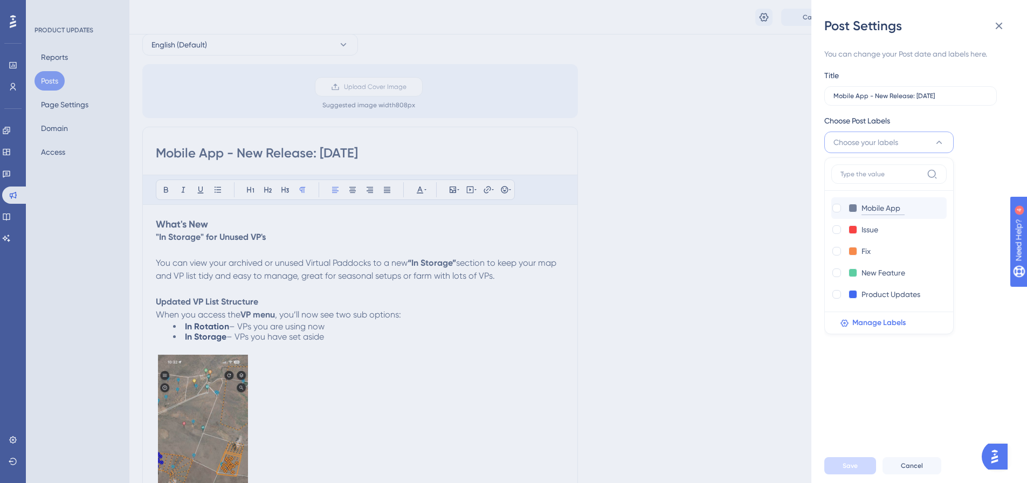
click at [881, 212] on input "Mobile App" at bounding box center [882, 208] width 43 height 13
click at [839, 206] on div at bounding box center [836, 208] width 9 height 9
checkbox input "true"
click at [839, 269] on label at bounding box center [837, 272] width 13 height 11
checkbox input "true"
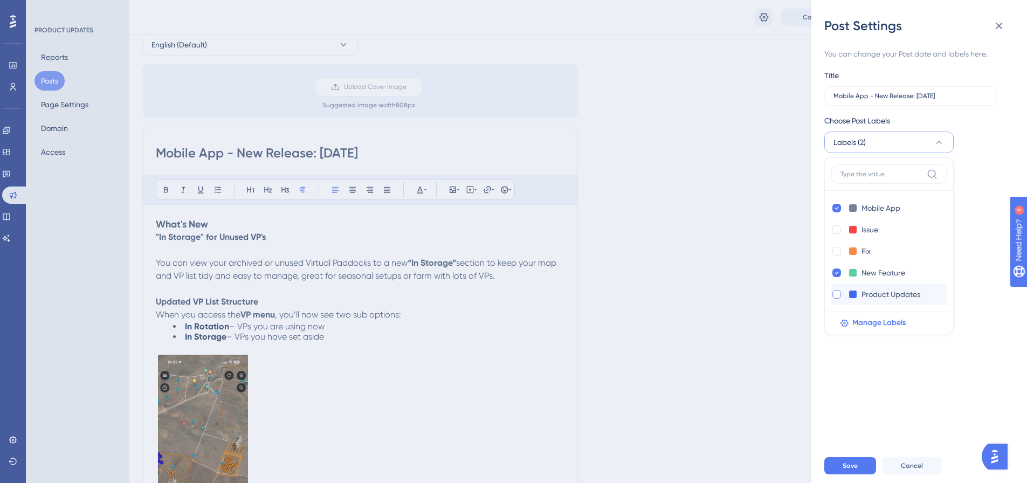
click at [836, 298] on div at bounding box center [836, 294] width 9 height 9
checkbox input "true"
click at [851, 470] on span "Save" at bounding box center [850, 465] width 15 height 9
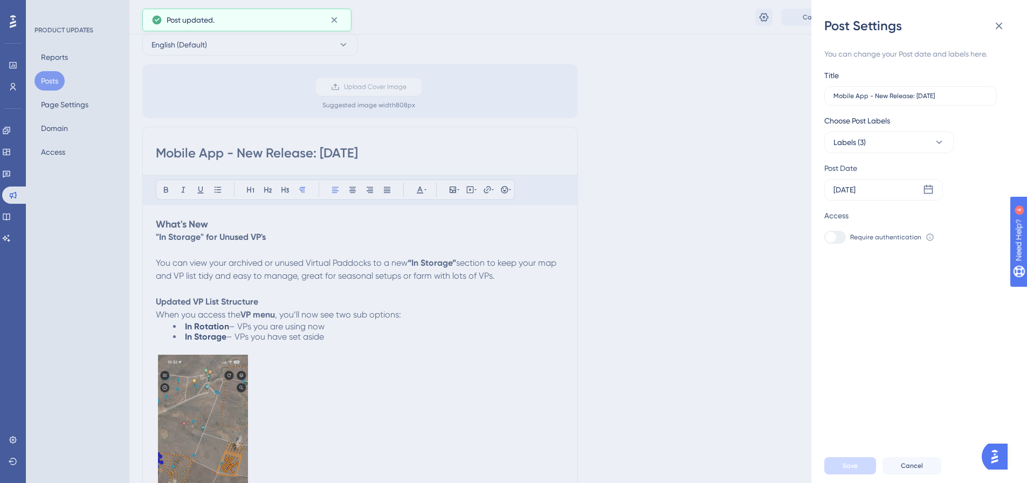
click at [650, 398] on div "Post Settings You can change your Post date and labels here. Title Mobile App -…" at bounding box center [513, 241] width 1027 height 483
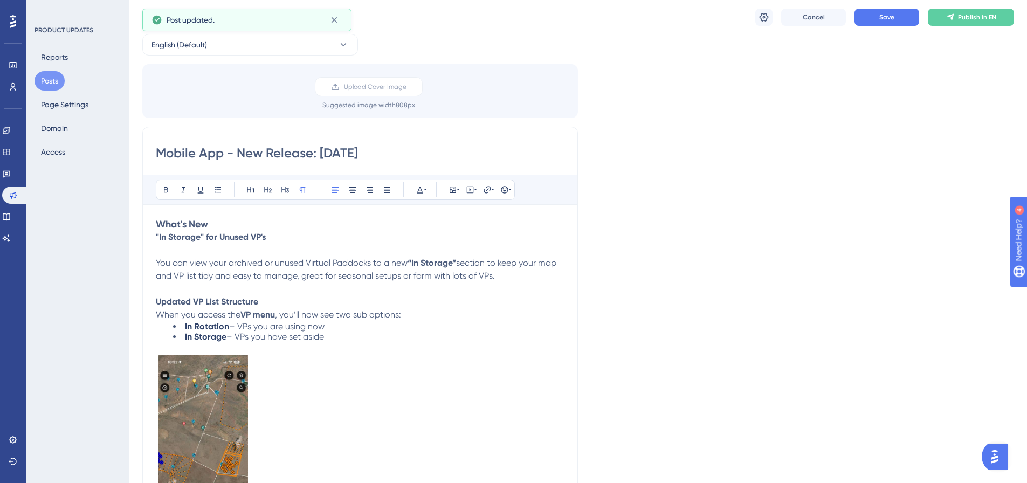
click at [331, 155] on input "Mobile App - New Release: [DATE]" at bounding box center [360, 152] width 409 height 17
click at [326, 154] on input "Mobile App - New Release: [DATE]" at bounding box center [360, 152] width 409 height 17
type input "Mobile App - New Release: [DATE]"
click at [769, 22] on button at bounding box center [763, 17] width 17 height 17
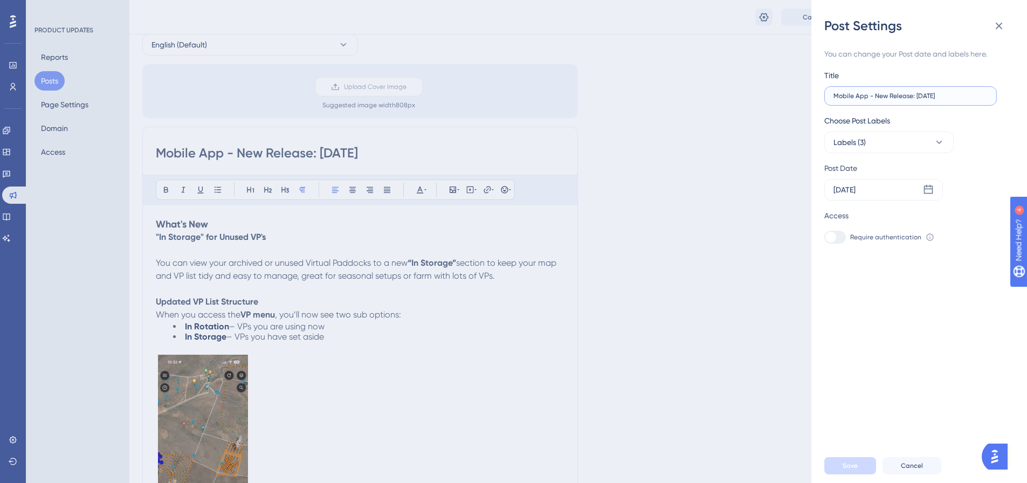
click at [917, 97] on input "Mobile App - New Release: [DATE]" at bounding box center [910, 96] width 154 height 8
type input "Mobile App - New Release: [DATE]"
click at [861, 474] on button "Save" at bounding box center [850, 465] width 52 height 17
click at [1006, 26] on button at bounding box center [999, 26] width 22 height 22
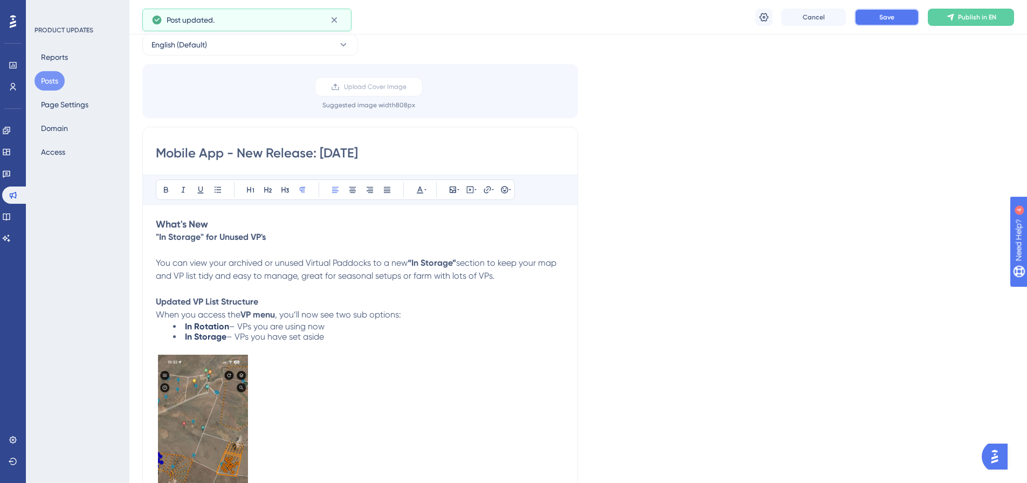
click at [889, 18] on span "Save" at bounding box center [886, 17] width 15 height 9
click at [245, 223] on h3 "What's New" at bounding box center [360, 224] width 409 height 13
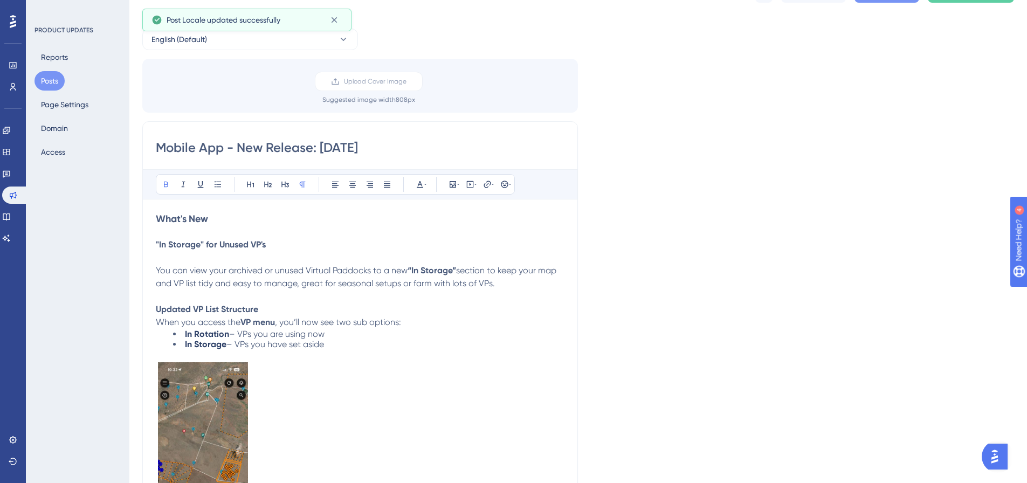
scroll to position [0, 0]
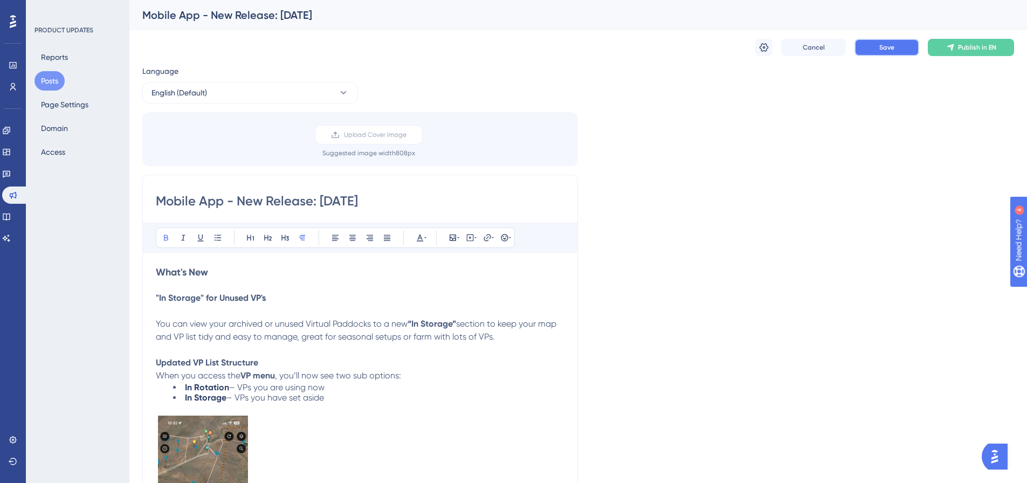
click at [879, 47] on span "Save" at bounding box center [886, 47] width 15 height 9
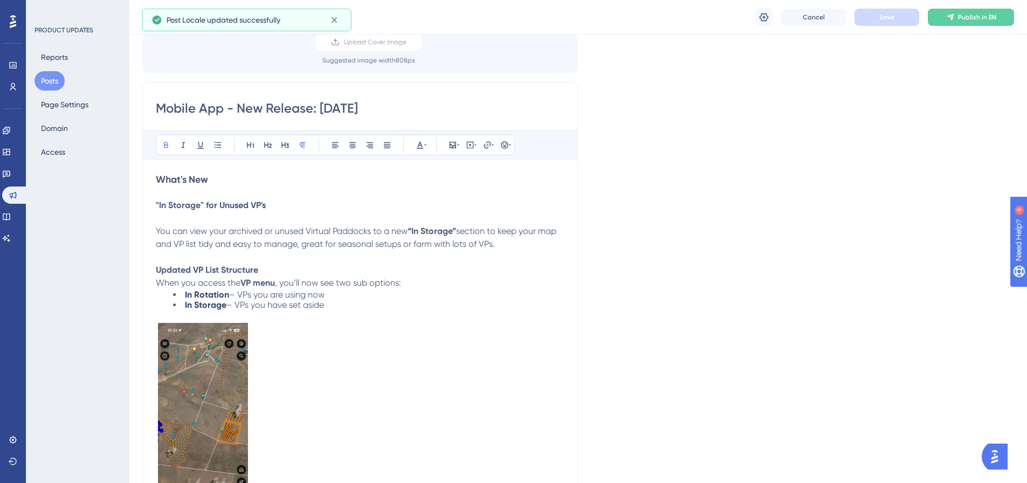
scroll to position [54, 0]
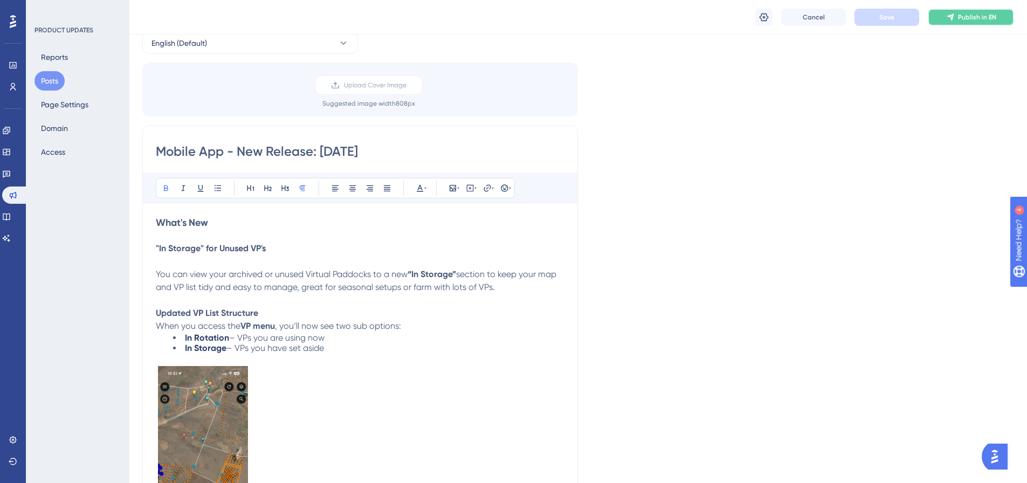
click at [970, 11] on button "Publish in EN" at bounding box center [971, 17] width 86 height 17
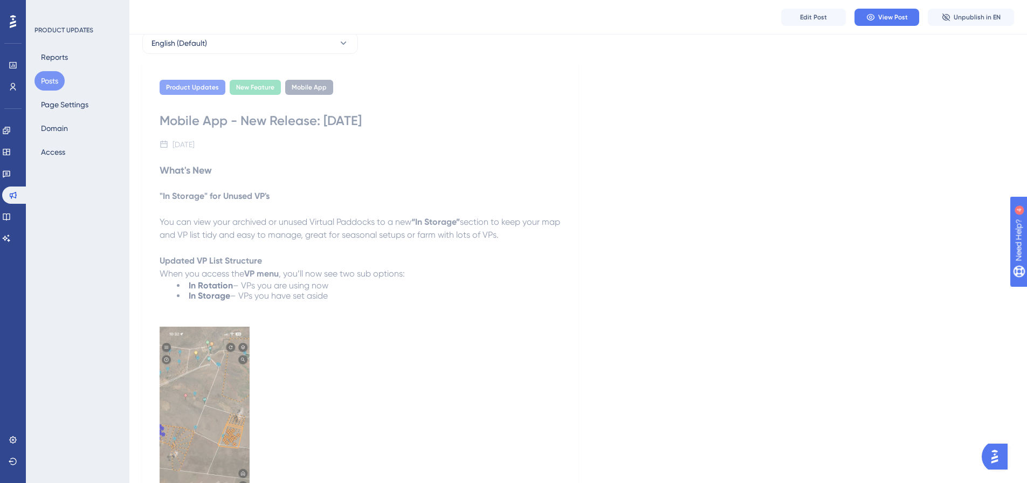
click at [195, 122] on div "Mobile App - New Release: [DATE]" at bounding box center [360, 120] width 401 height 17
drag, startPoint x: 152, startPoint y: 118, endPoint x: 360, endPoint y: 129, distance: 208.4
click at [328, 129] on div "Product Updates New Feature Mobile App Mobile App - New Release: [DATE] [DATE] …" at bounding box center [360, 375] width 436 height 625
click at [420, 123] on div "Mobile App - New Release: [DATE]" at bounding box center [360, 120] width 401 height 17
drag, startPoint x: 367, startPoint y: 122, endPoint x: 217, endPoint y: 118, distance: 149.9
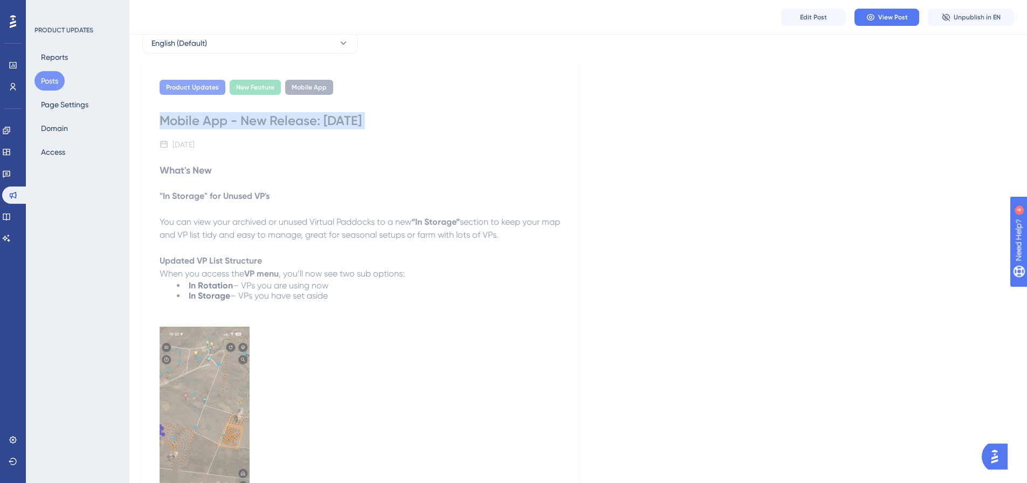
click at [168, 119] on div "Mobile App - New Release: [DATE]" at bounding box center [360, 120] width 401 height 17
copy div "Mobile App - New Release: [DATE]"
click at [39, 71] on div "Reports Posts Page Settings Domain Access" at bounding box center [77, 104] width 87 height 114
click at [55, 85] on button "Posts" at bounding box center [49, 80] width 30 height 19
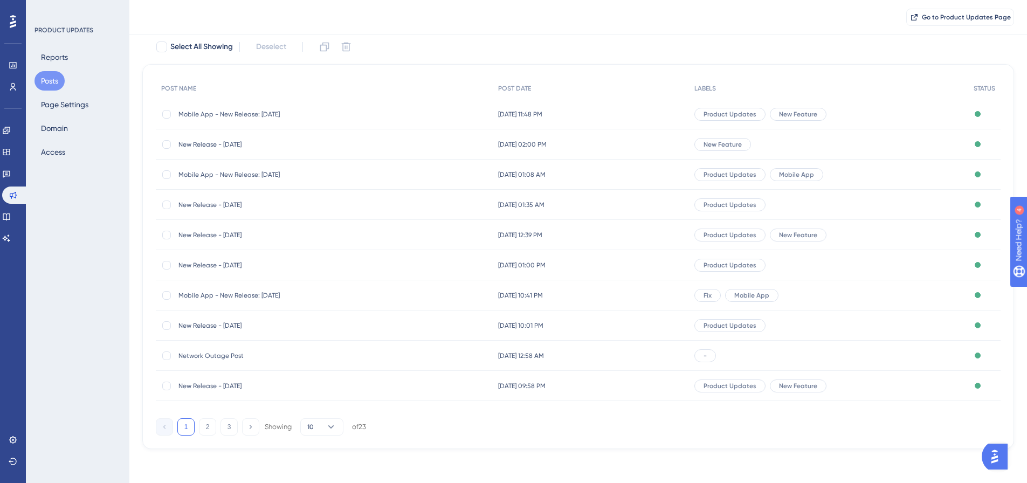
scroll to position [66, 0]
click at [207, 422] on button "2" at bounding box center [207, 426] width 17 height 17
click at [223, 426] on button "3" at bounding box center [228, 426] width 17 height 17
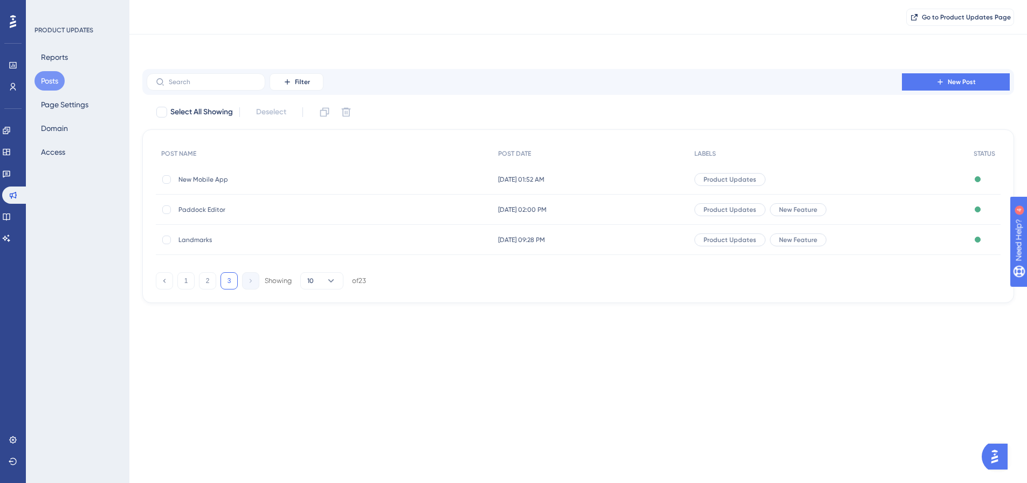
scroll to position [0, 0]
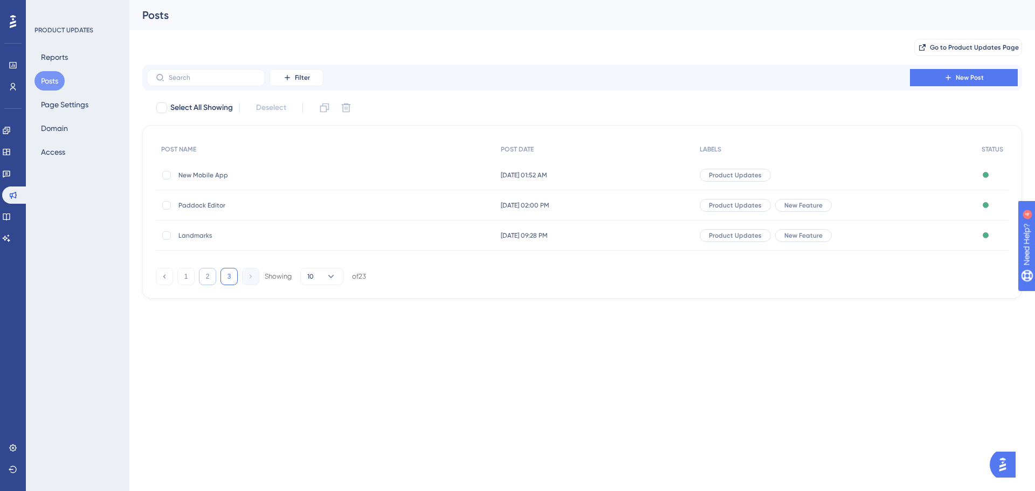
click at [203, 279] on button "2" at bounding box center [207, 276] width 17 height 17
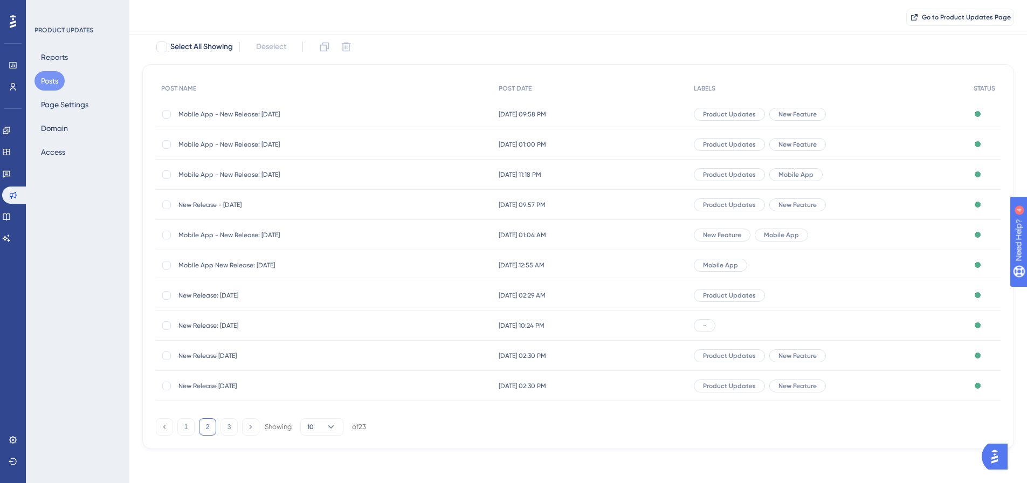
scroll to position [66, 0]
click at [195, 428] on div "1 2 3 Showing 10 of 23" at bounding box center [261, 426] width 210 height 17
click at [192, 427] on button "1" at bounding box center [185, 426] width 17 height 17
click at [201, 426] on button "2" at bounding box center [207, 426] width 17 height 17
click at [183, 426] on button "1" at bounding box center [185, 426] width 17 height 17
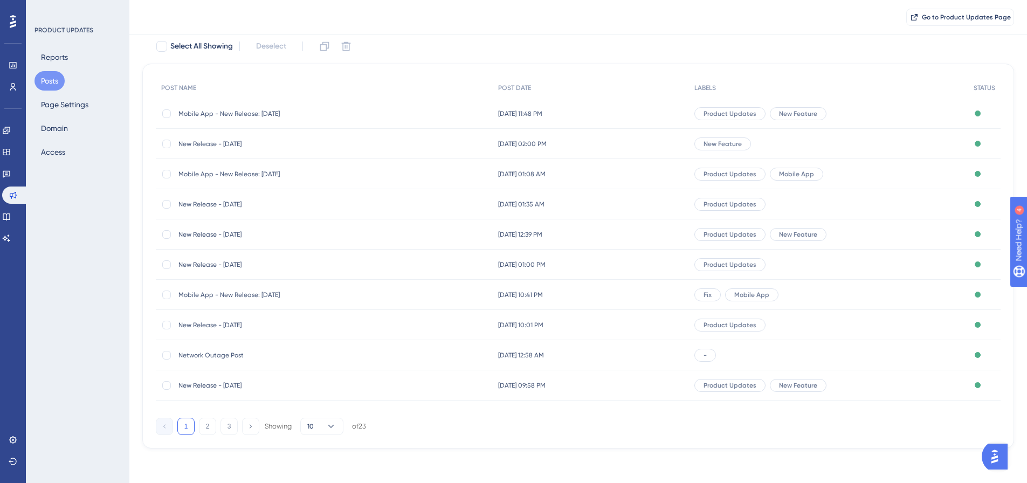
scroll to position [0, 0]
